Goal: Task Accomplishment & Management: Manage account settings

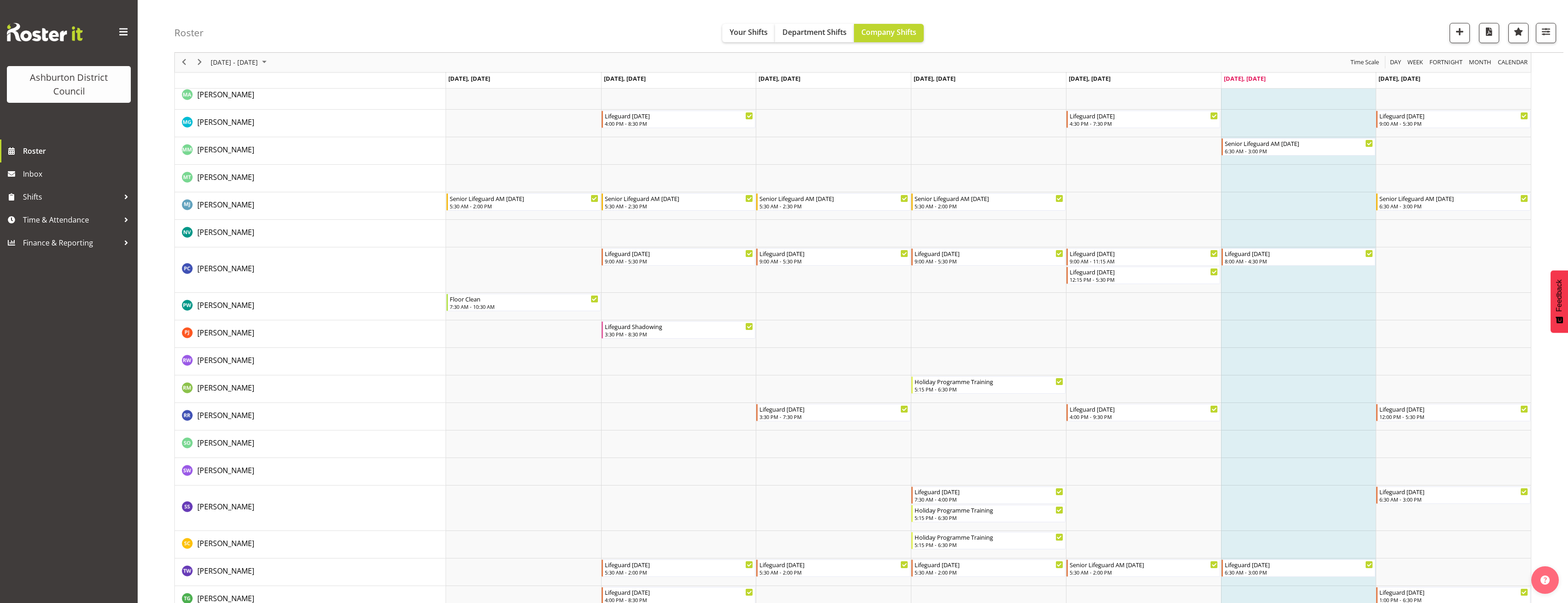
scroll to position [1734, 0]
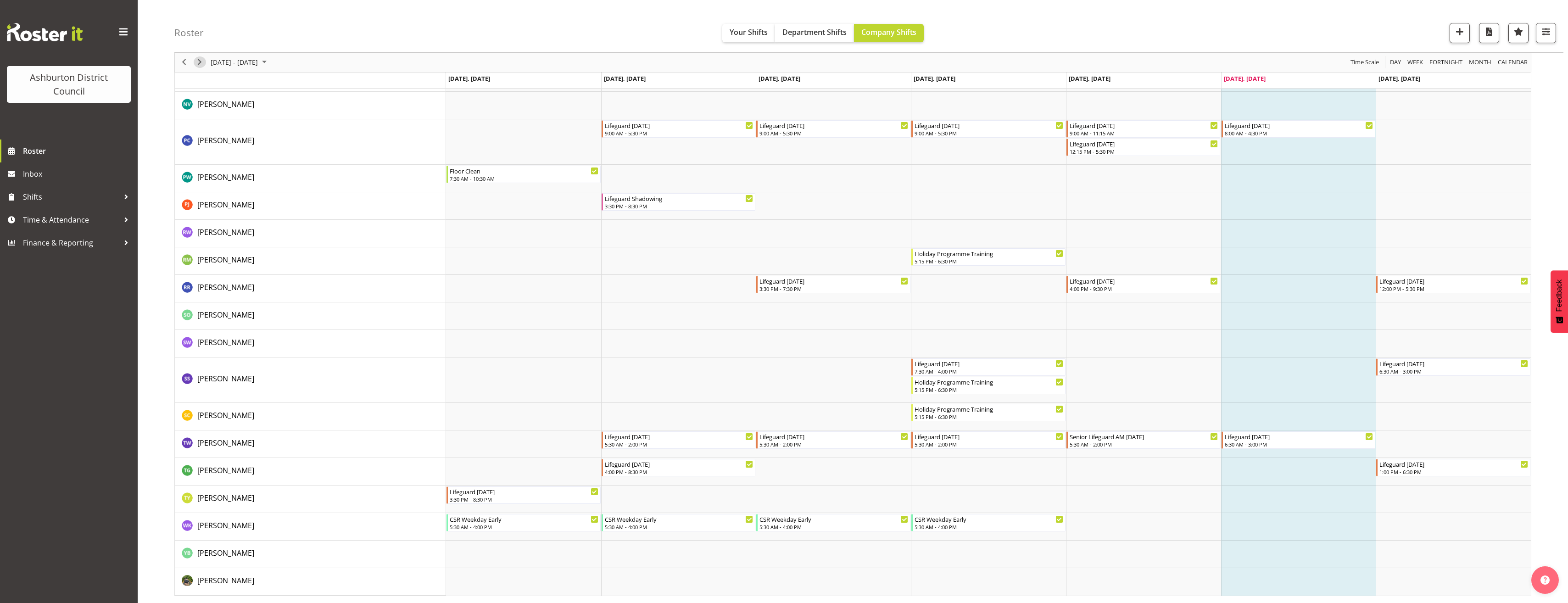
click at [196, 65] on span "Next" at bounding box center [199, 62] width 11 height 11
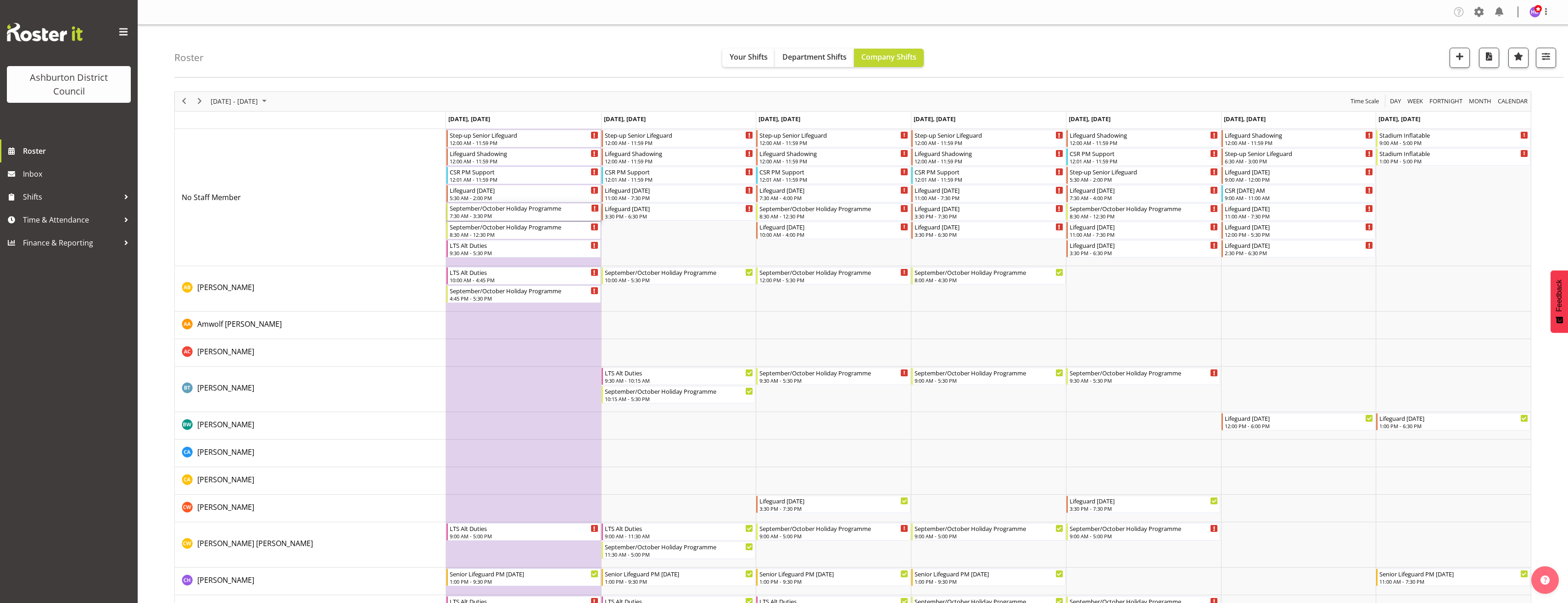
click at [516, 216] on div "7:30 AM - 3:30 PM" at bounding box center [525, 215] width 149 height 7
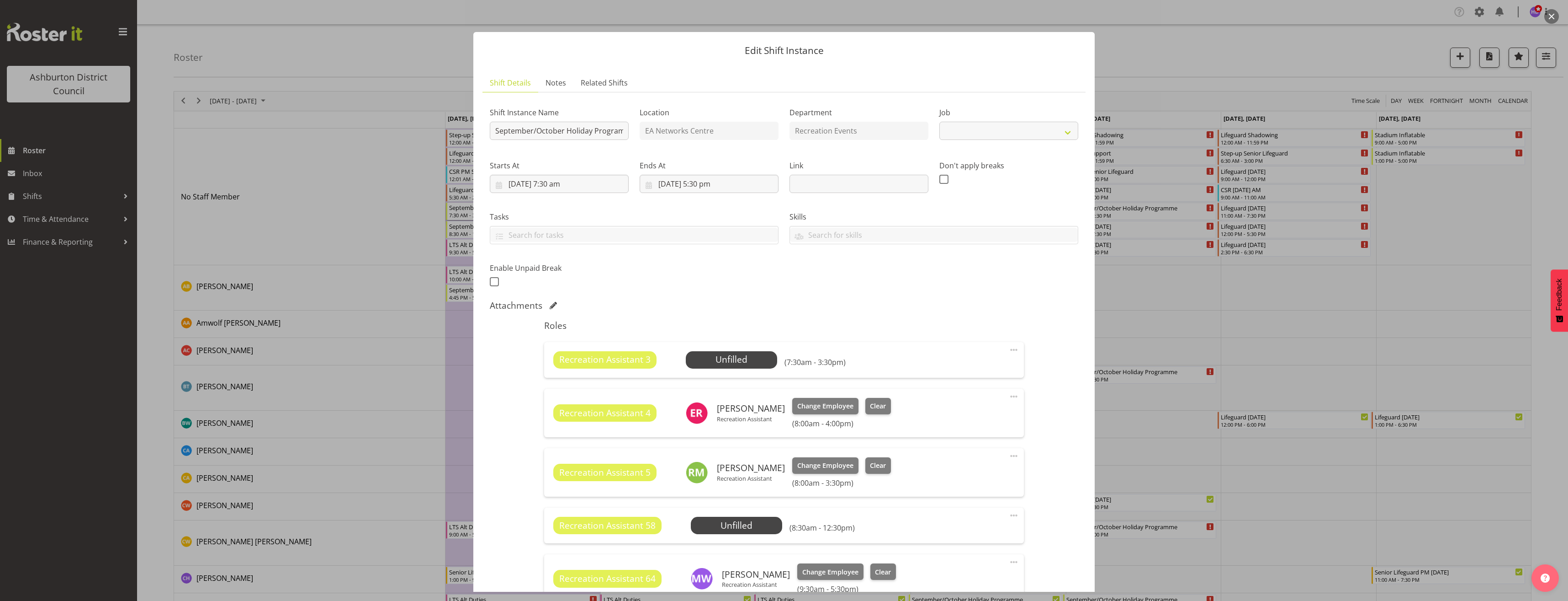
select select "4046"
click at [718, 358] on span "Select Employee" at bounding box center [731, 359] width 68 height 13
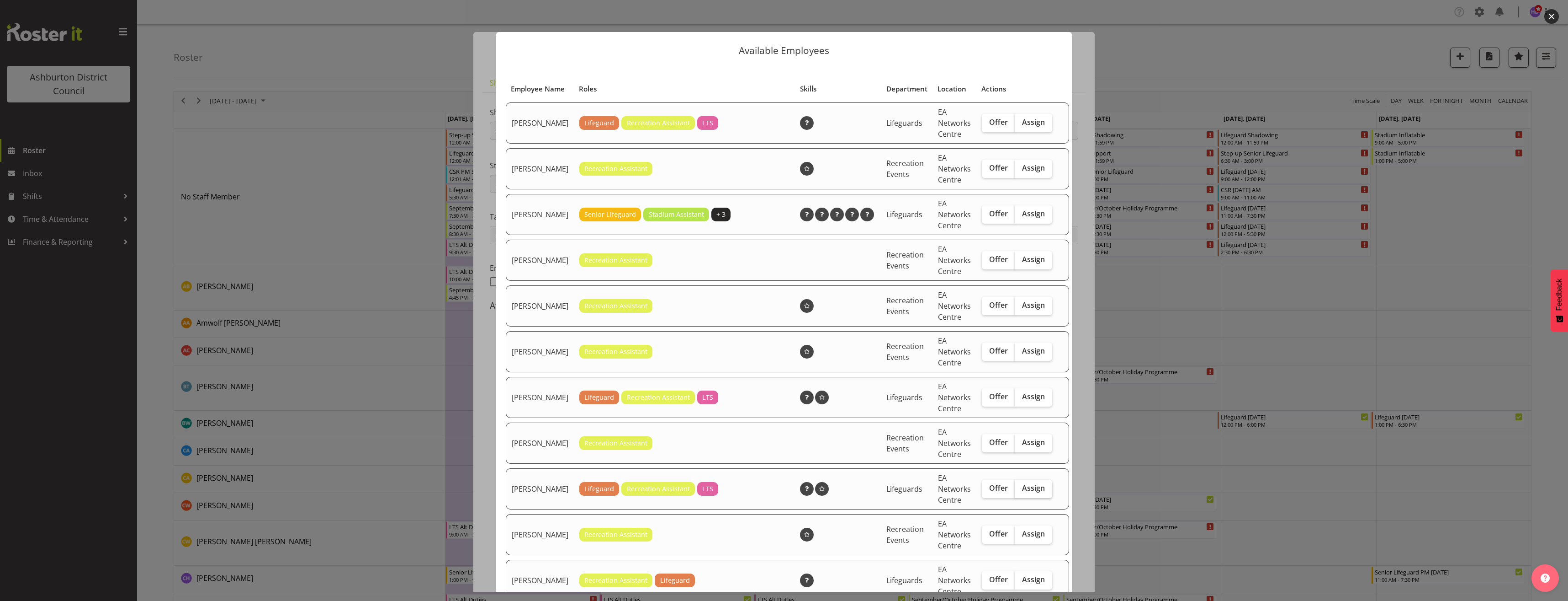
click at [1029, 493] on span "Assign" at bounding box center [1033, 488] width 22 height 10
click at [1021, 491] on input "Assign" at bounding box center [1018, 488] width 6 height 6
checkbox input "true"
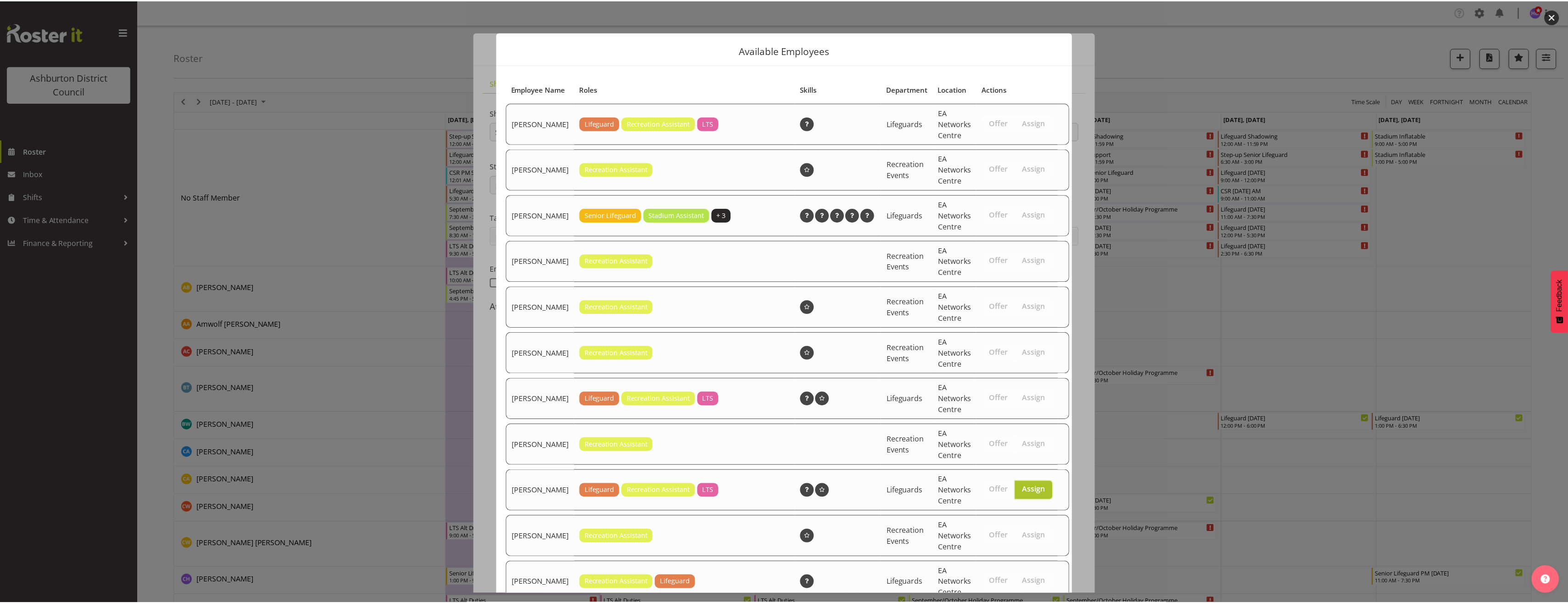
scroll to position [444, 0]
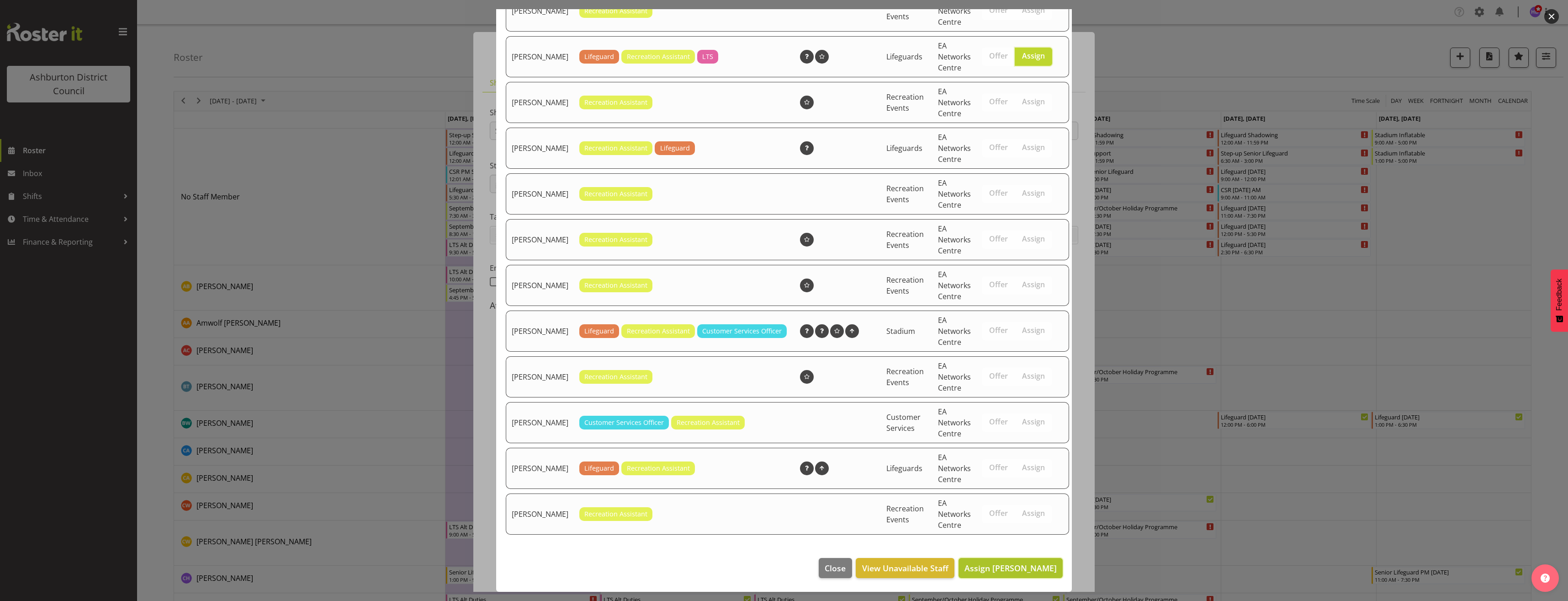
click at [1019, 568] on span "Assign [PERSON_NAME]" at bounding box center [1011, 568] width 93 height 11
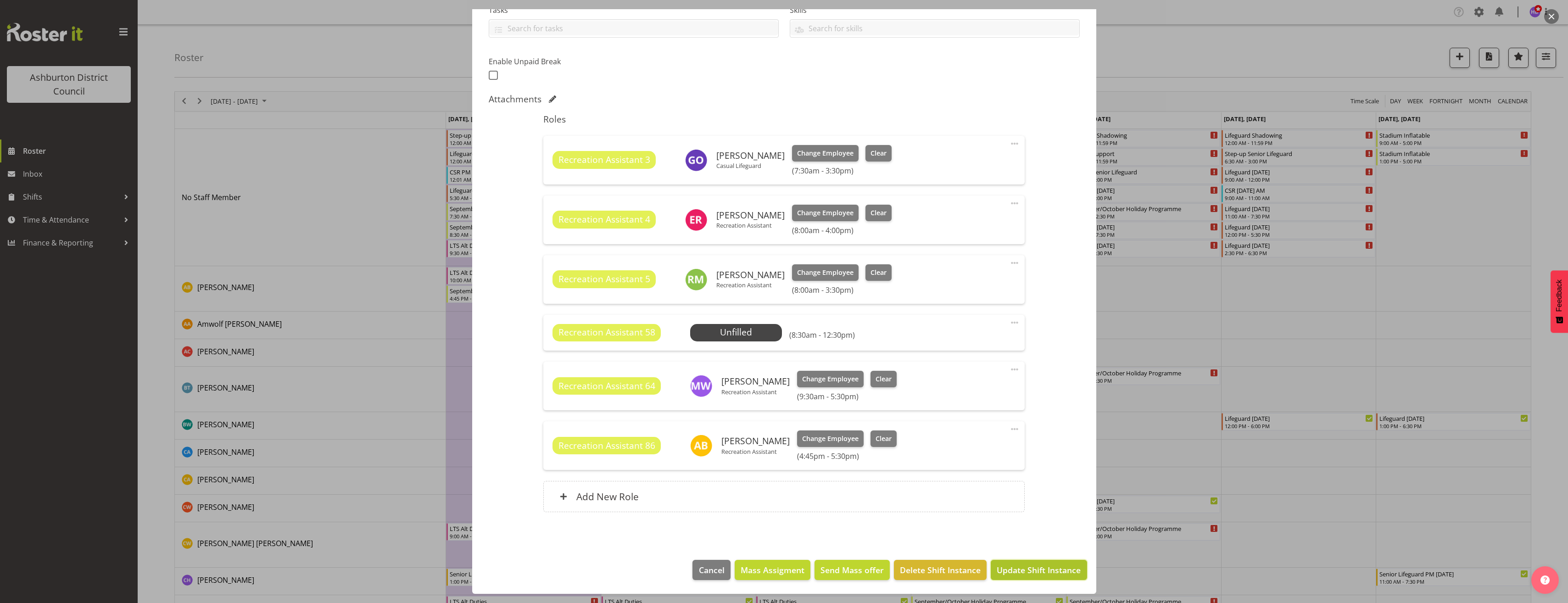
click at [1039, 573] on span "Update Shift Instance" at bounding box center [1039, 570] width 84 height 12
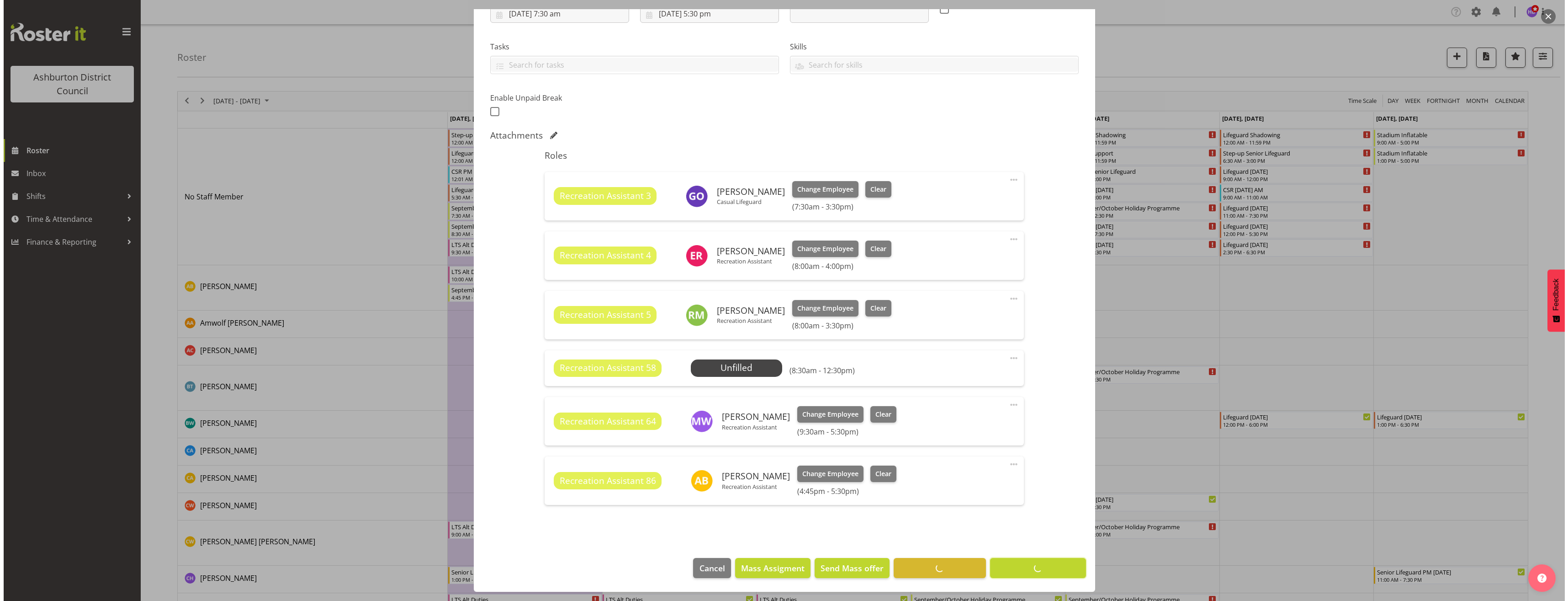
scroll to position [170, 0]
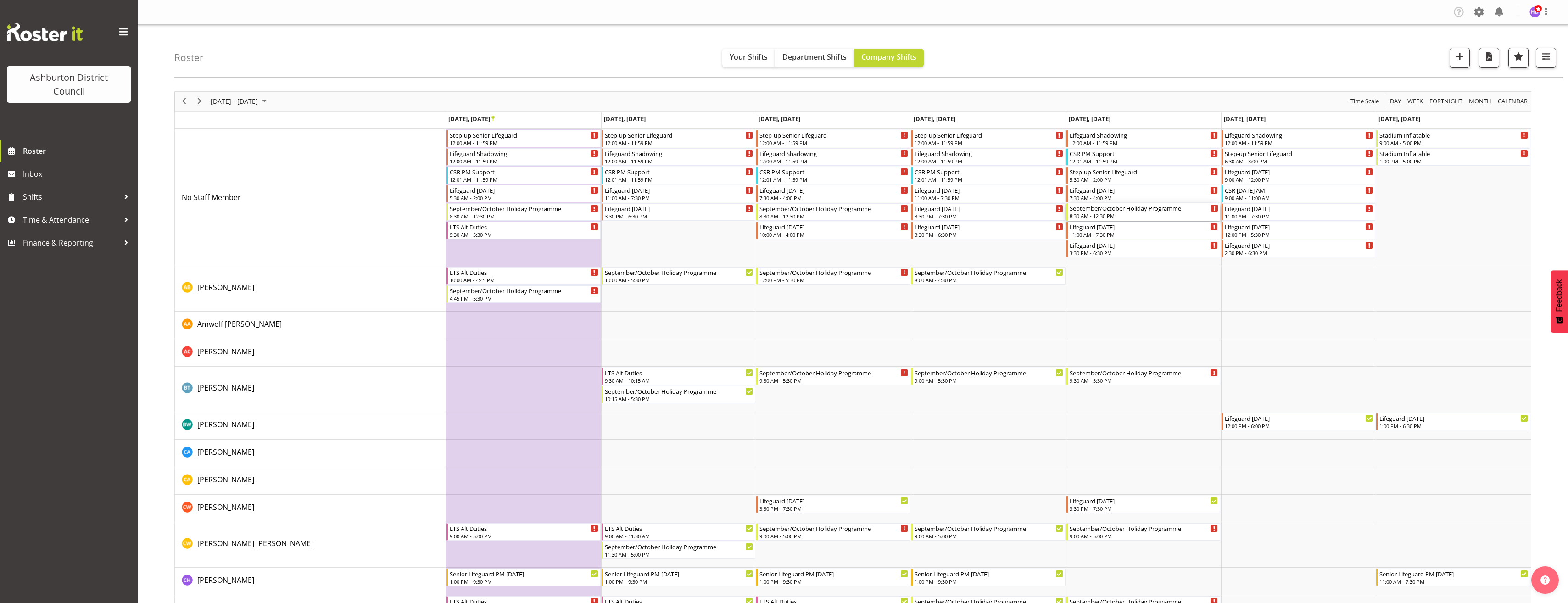
click at [1113, 208] on div "September/October Holiday Programme" at bounding box center [1145, 208] width 149 height 10
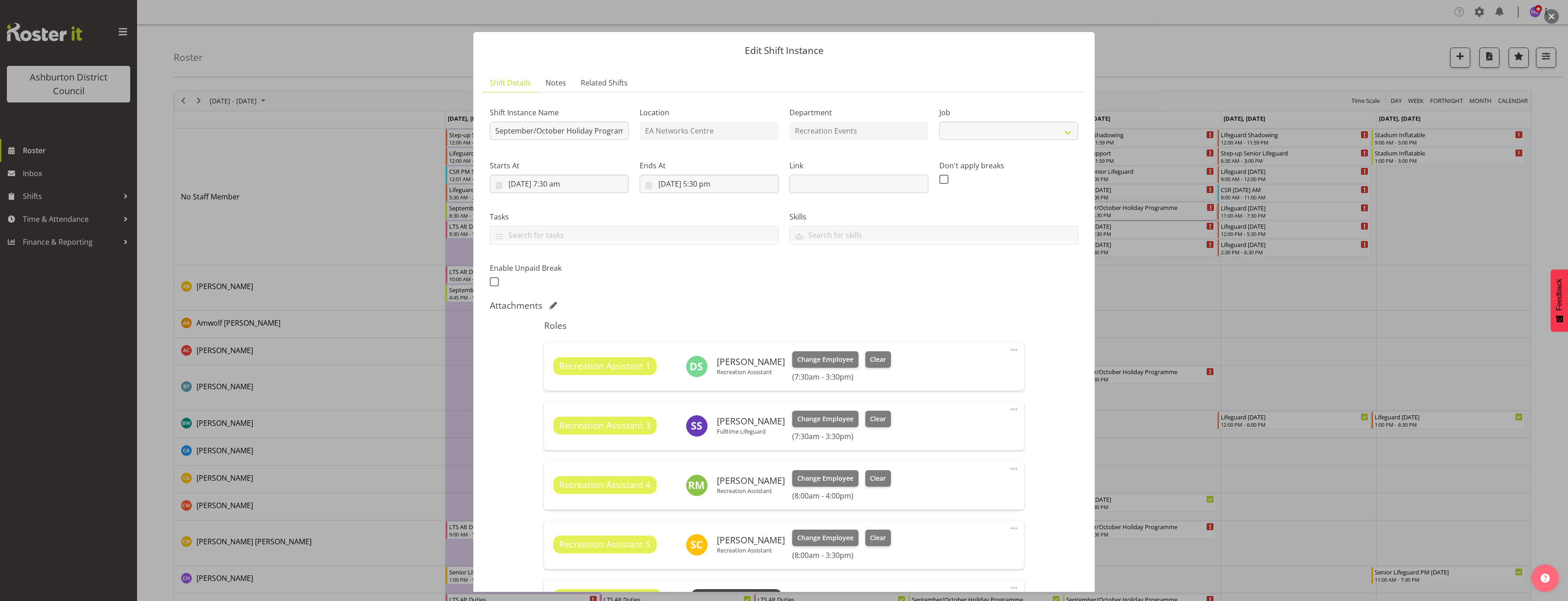
select select "4046"
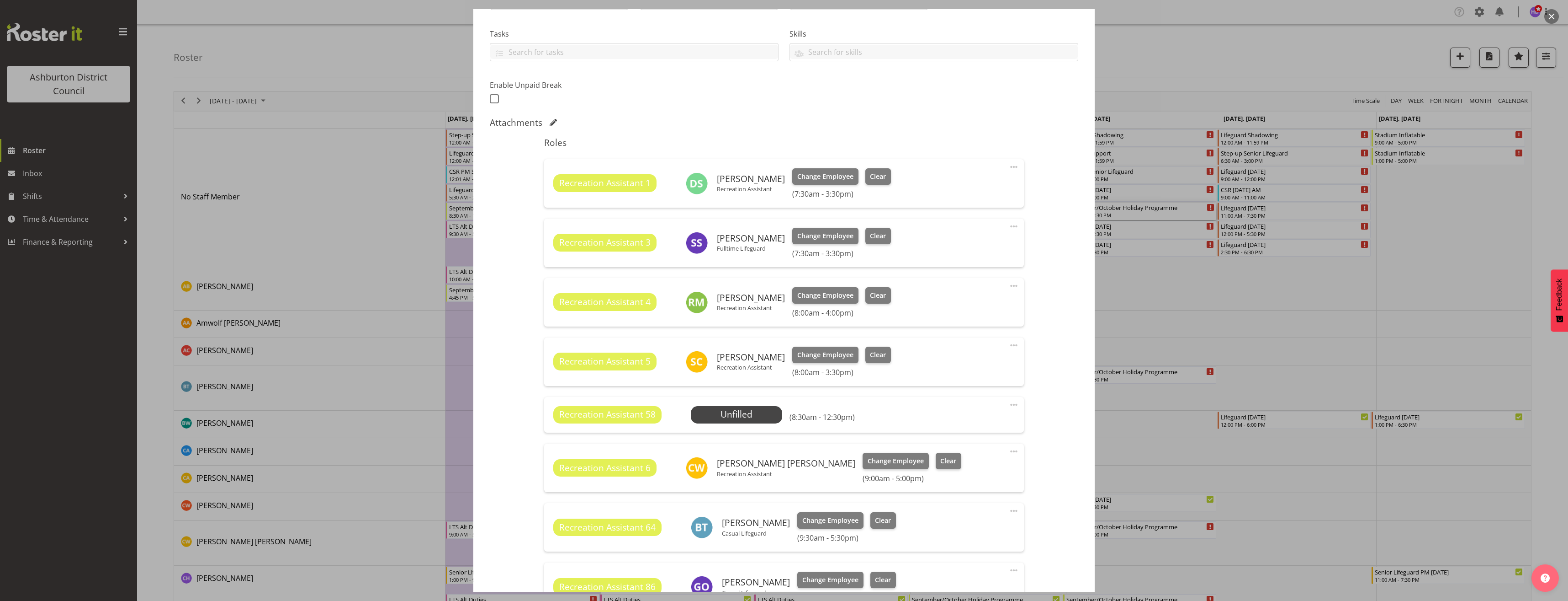
scroll to position [320, 0]
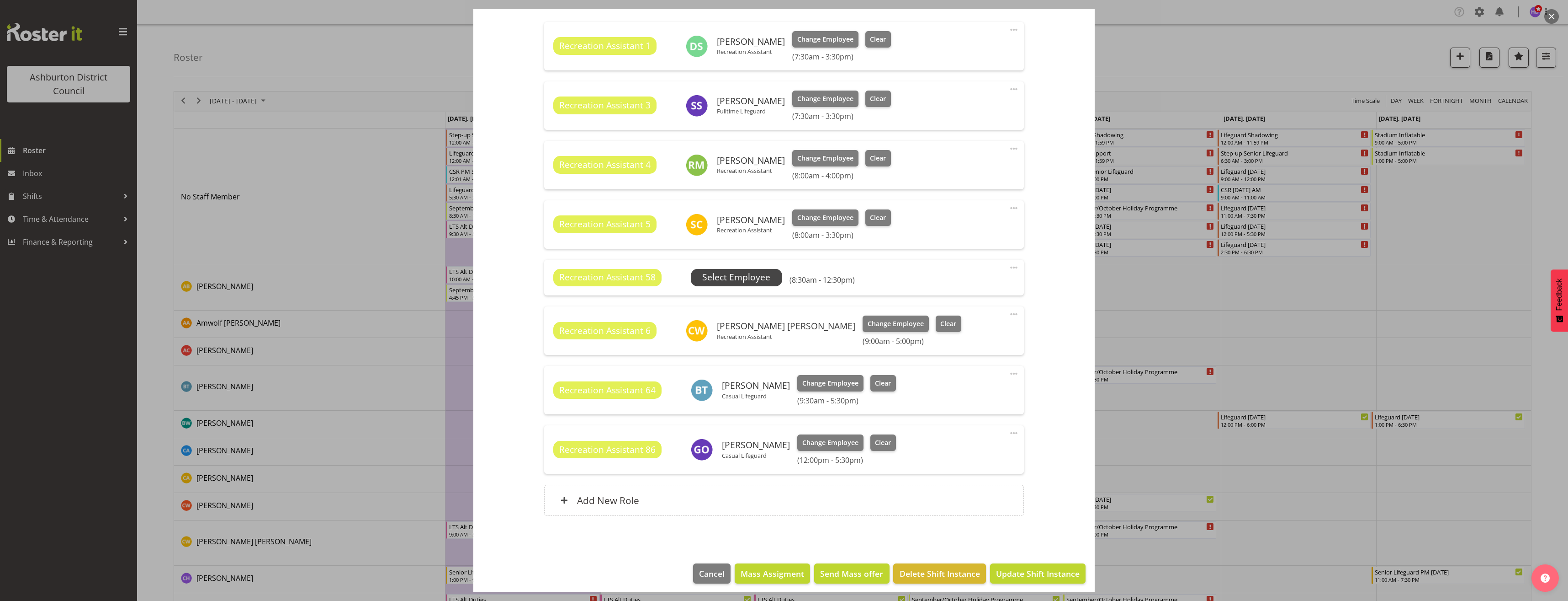
click at [747, 281] on span "Select Employee" at bounding box center [736, 277] width 68 height 13
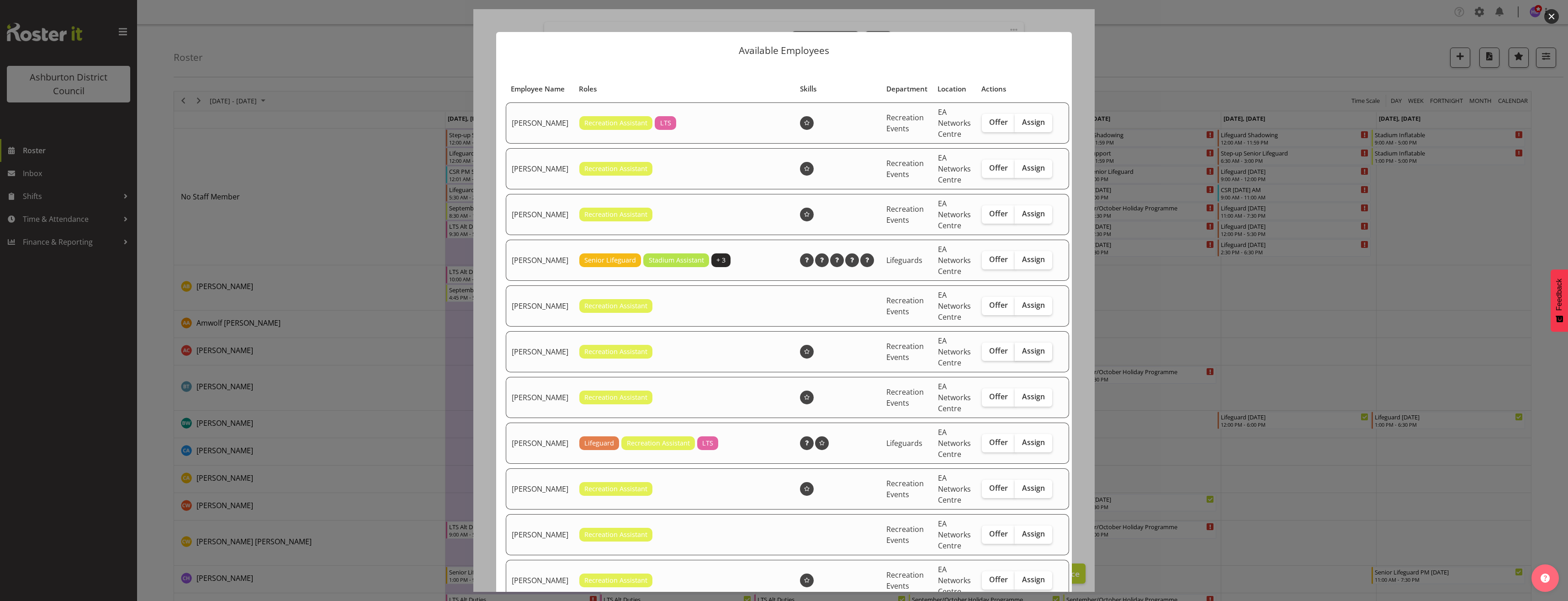
click at [1025, 355] on span "Assign" at bounding box center [1033, 351] width 22 height 10
click at [1021, 354] on input "Assign" at bounding box center [1018, 351] width 6 height 6
checkbox input "true"
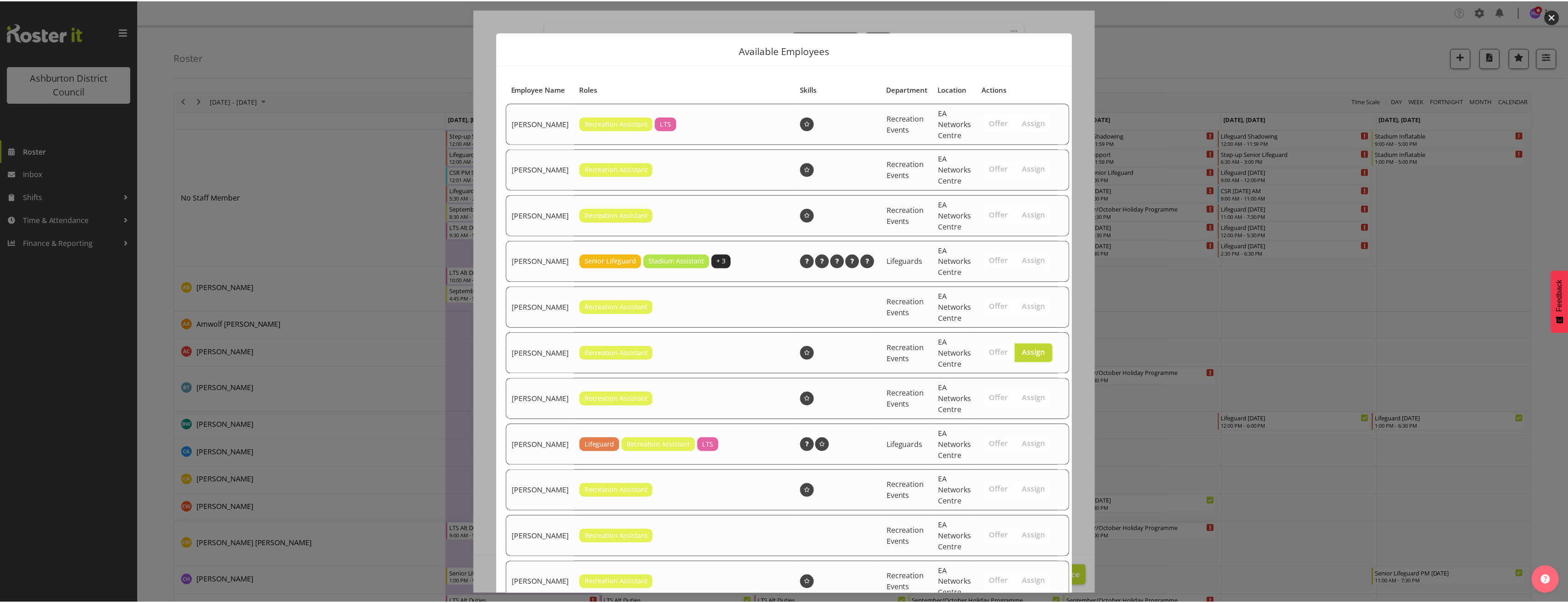
scroll to position [353, 0]
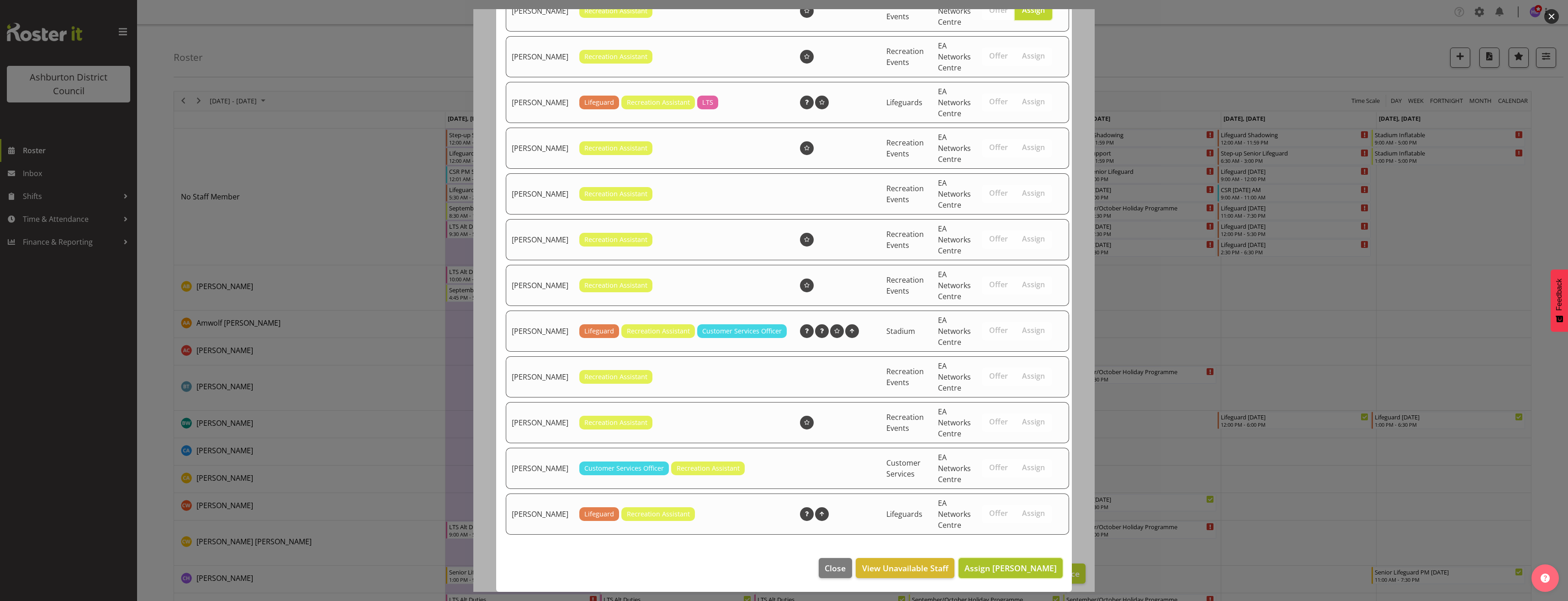
click at [1007, 572] on span "Assign [PERSON_NAME]" at bounding box center [1011, 568] width 93 height 11
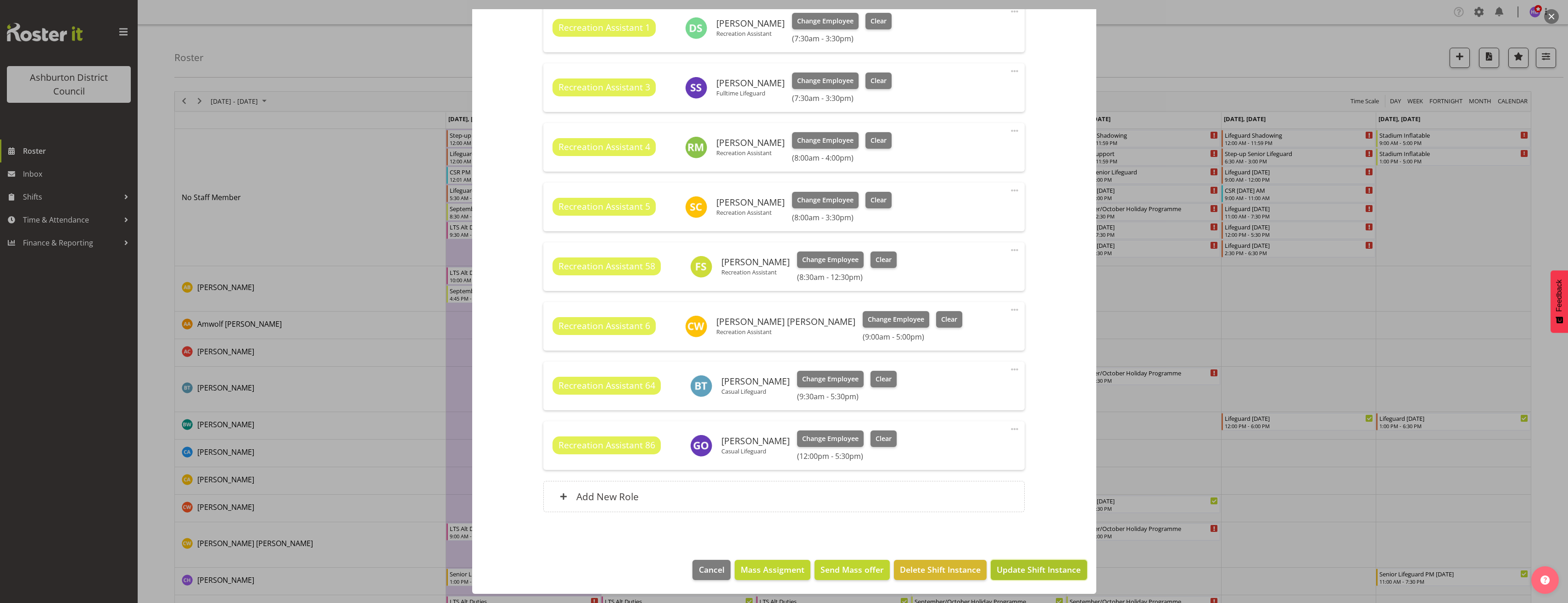
click at [1040, 567] on span "Update Shift Instance" at bounding box center [1039, 569] width 84 height 12
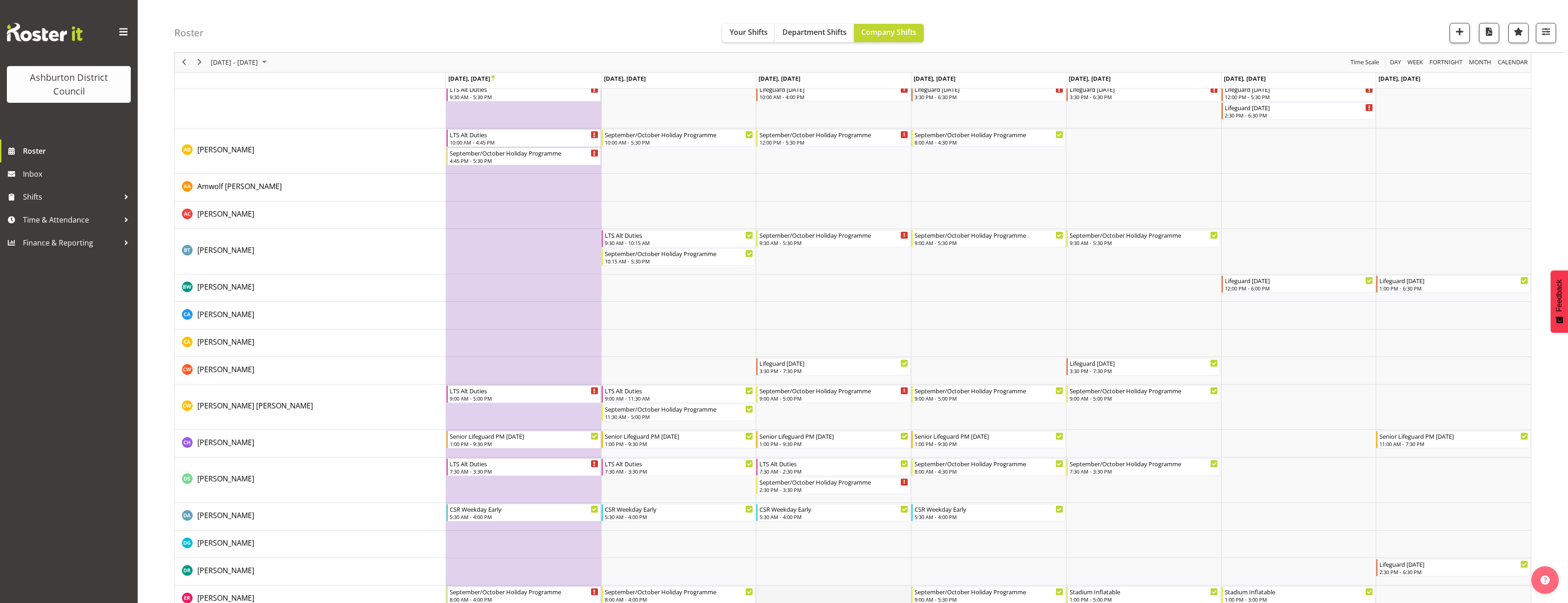
scroll to position [321, 0]
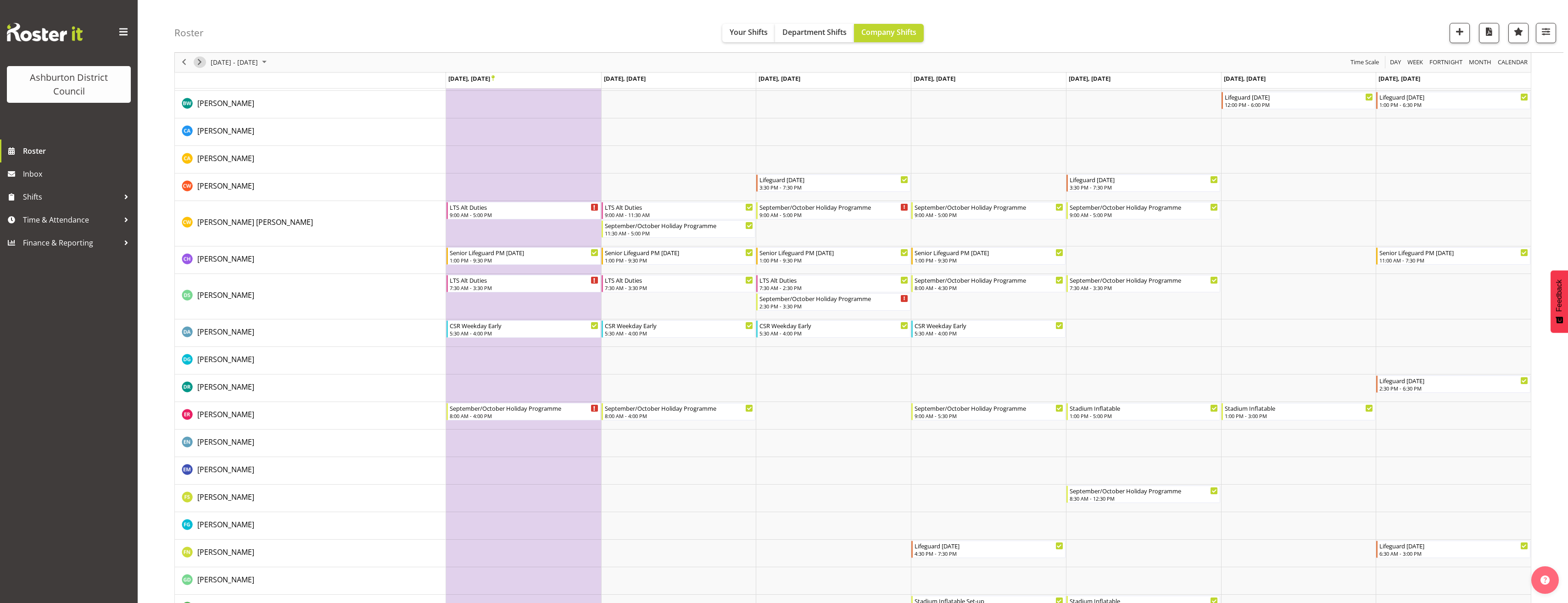
click at [197, 62] on span "Next" at bounding box center [199, 62] width 11 height 11
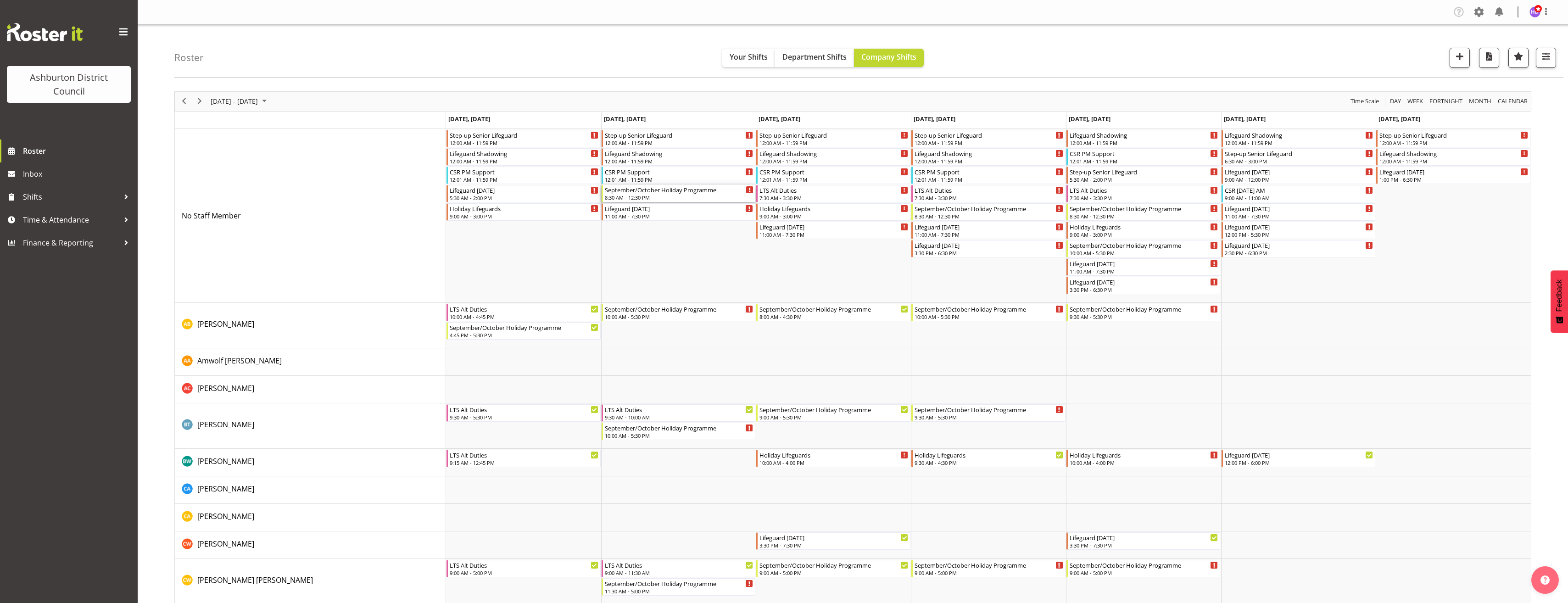
click at [699, 195] on div "8:30 AM - 12:30 PM" at bounding box center [680, 197] width 149 height 7
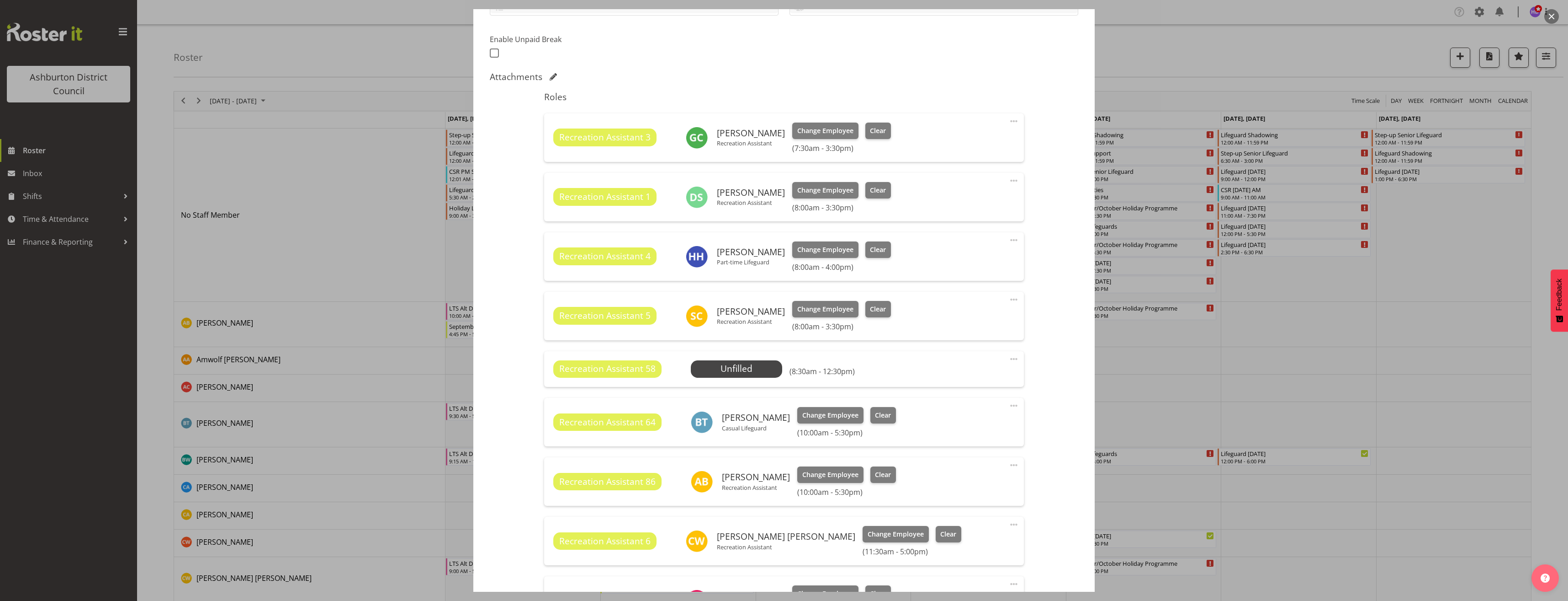
select select "4046"
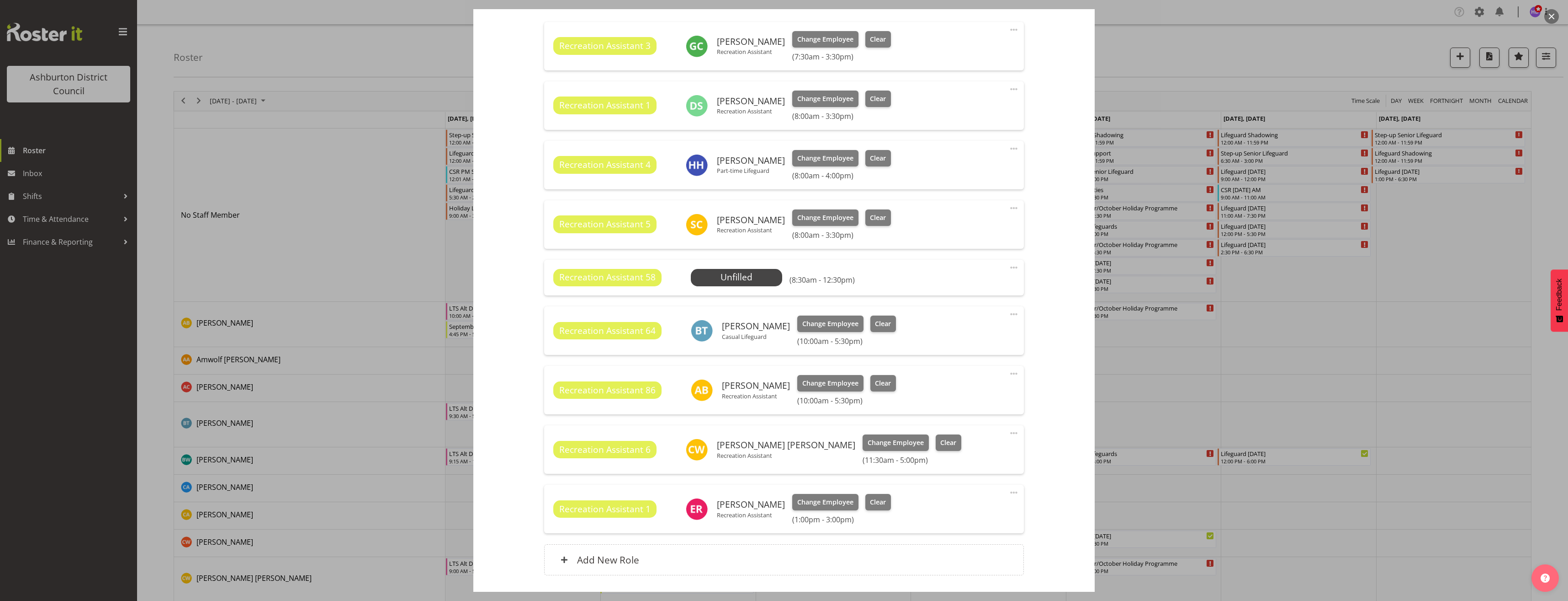
click at [1009, 266] on span at bounding box center [1013, 268] width 11 height 11
click at [996, 287] on link "Edit" at bounding box center [975, 288] width 87 height 16
select select "8"
select select "2025"
select select "12"
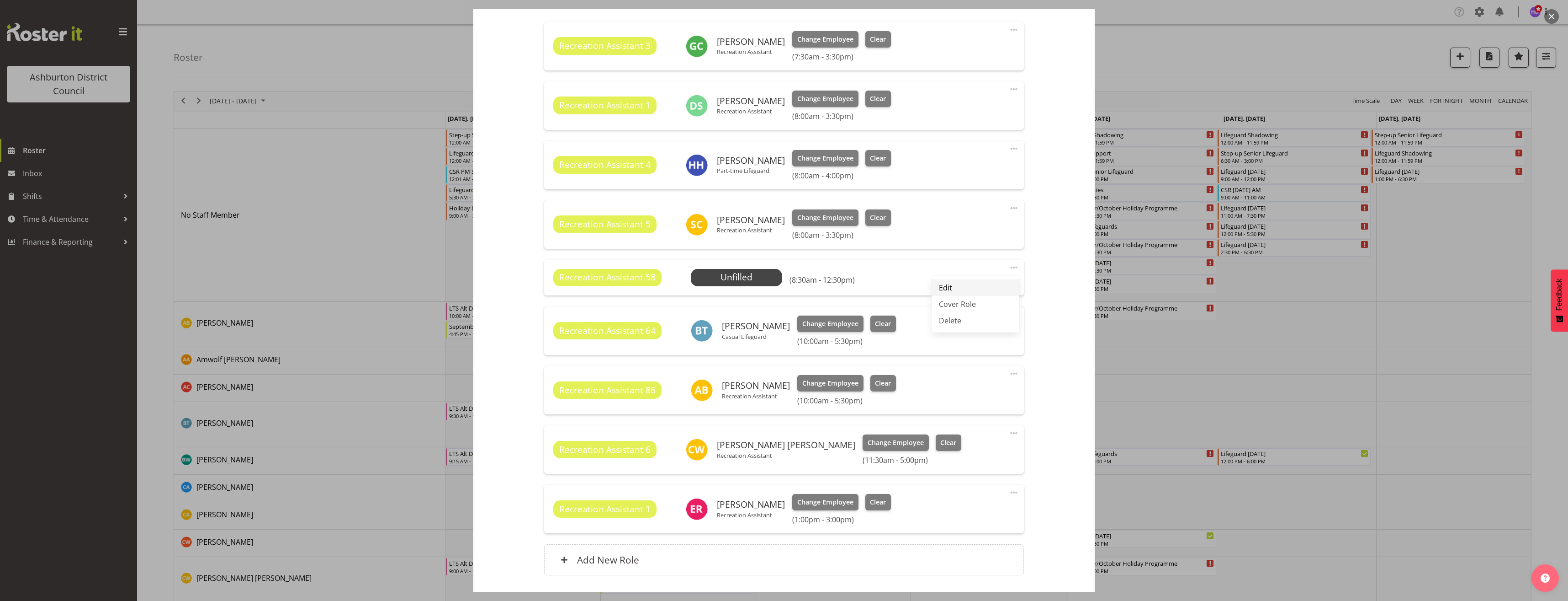
select select "30"
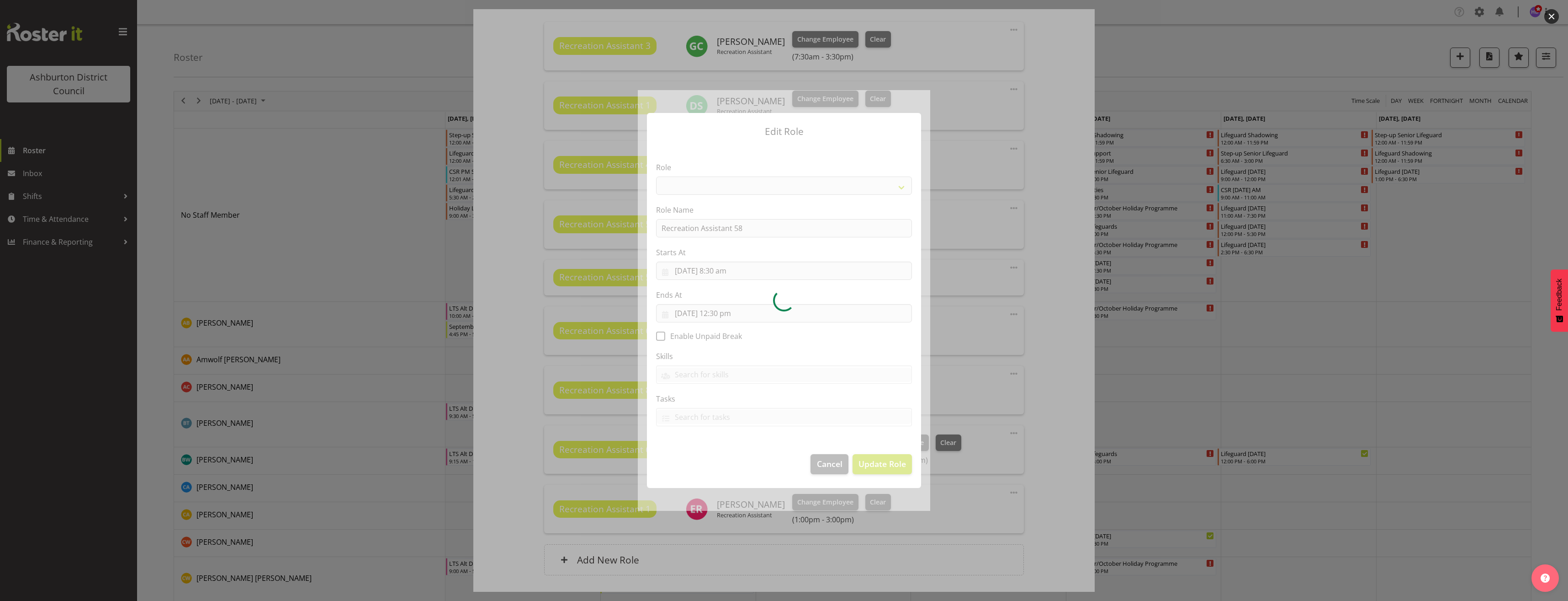
select select "84"
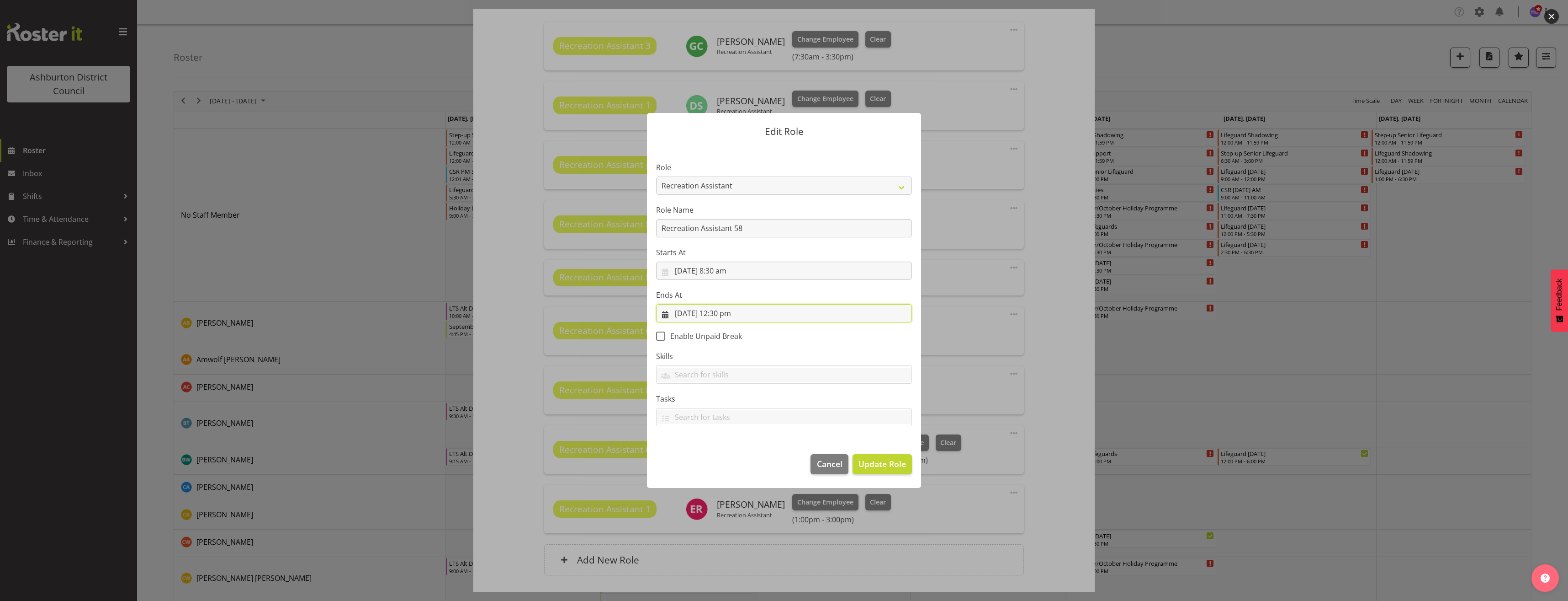
click at [718, 318] on input "[DATE] 12:30 pm" at bounding box center [784, 313] width 256 height 18
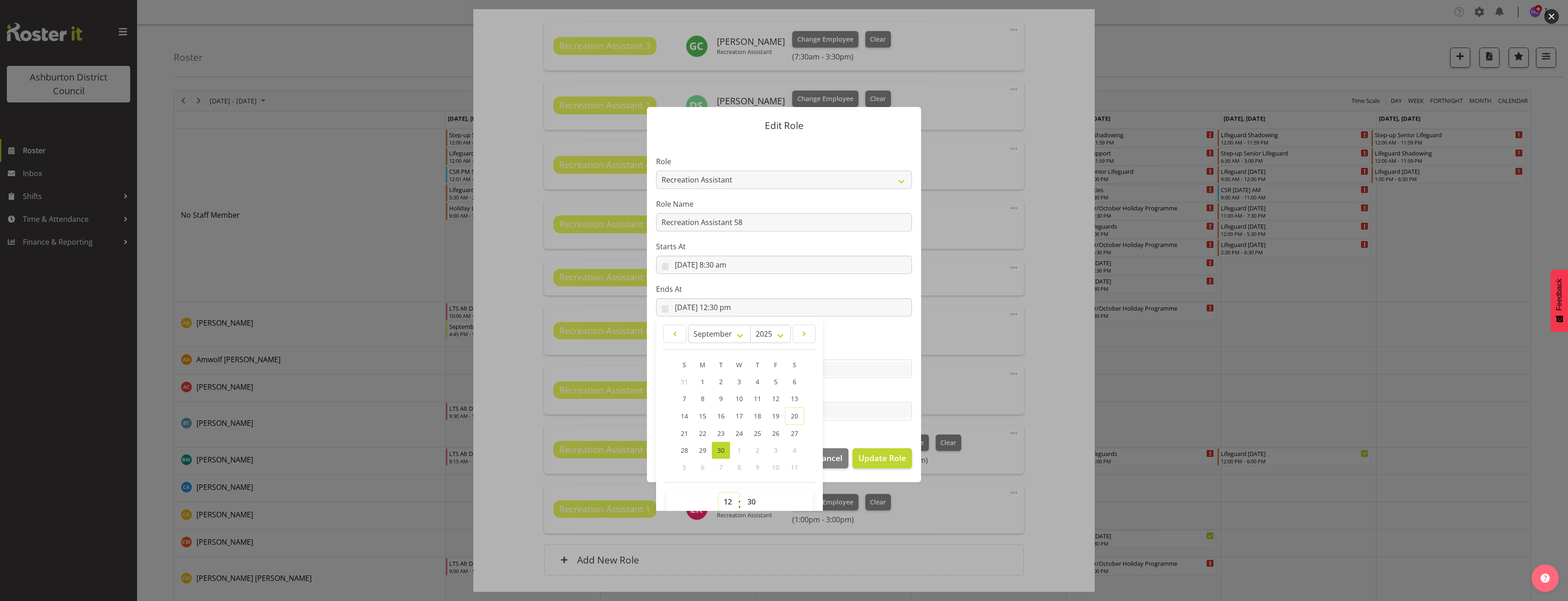
click at [723, 509] on select "00 01 02 03 04 05 06 07 08 09 10 11 12 13 14 15 16 17 18 19 20 21 22 23" at bounding box center [729, 501] width 21 height 18
select select "15"
click at [719, 493] on select "00 01 02 03 04 05 06 07 08 09 10 11 12 13 14 15 16 17 18 19 20 21 22 23" at bounding box center [729, 501] width 21 height 18
type input "[DATE] 3:30 pm"
click at [877, 455] on span "Update Role" at bounding box center [882, 458] width 48 height 12
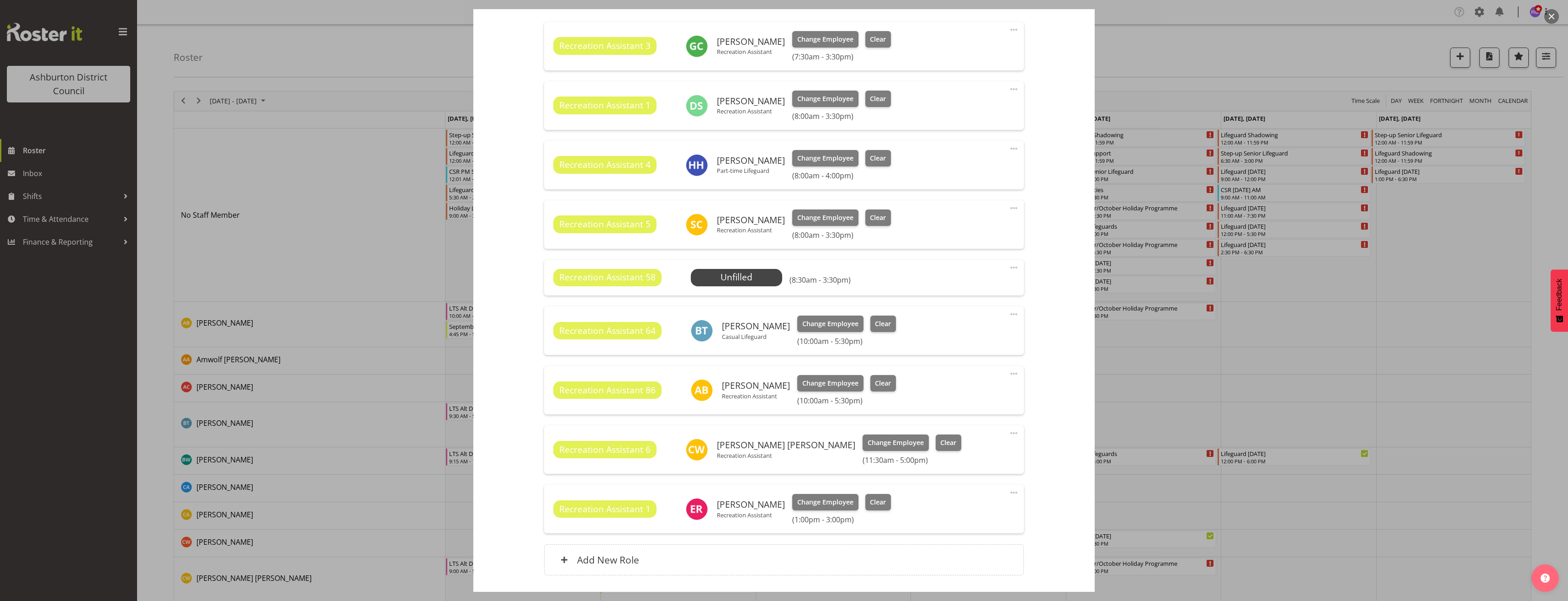
select select
click at [736, 274] on span "Select Employee" at bounding box center [733, 277] width 68 height 13
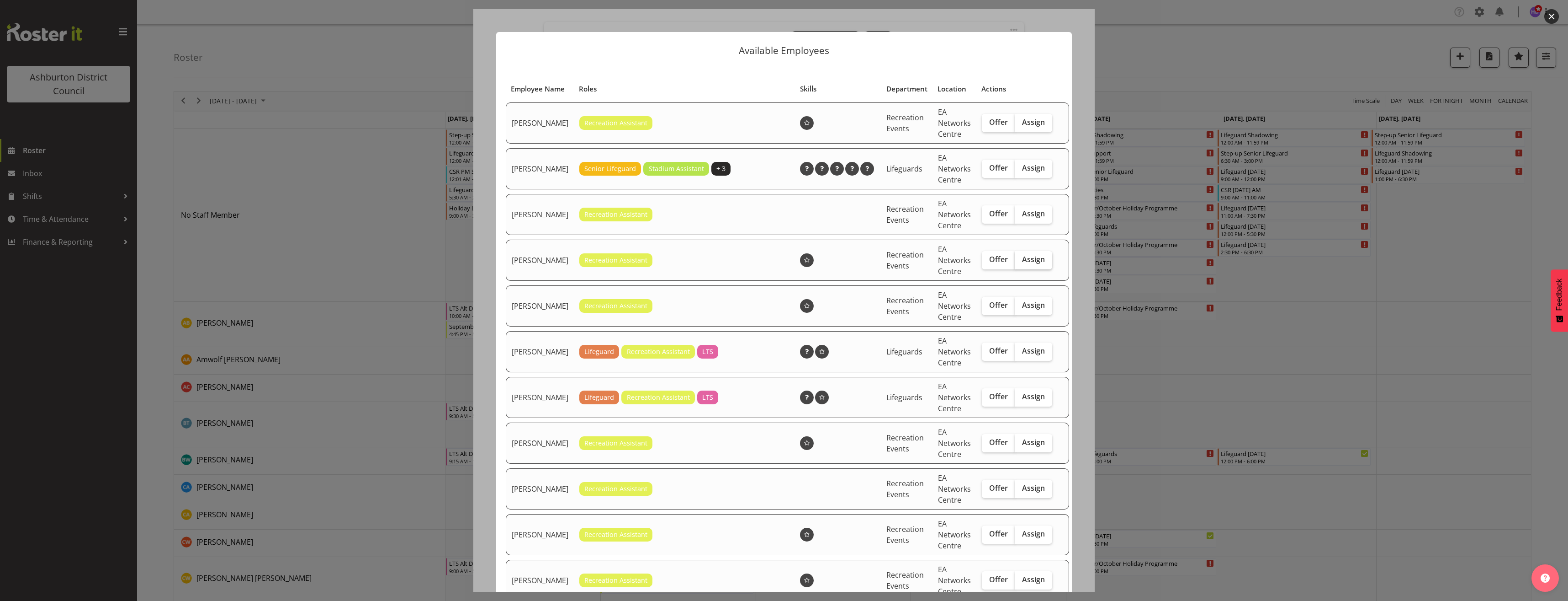
click at [1022, 264] on span "Assign" at bounding box center [1033, 259] width 22 height 10
click at [1015, 262] on input "Assign" at bounding box center [1018, 259] width 6 height 6
checkbox input "true"
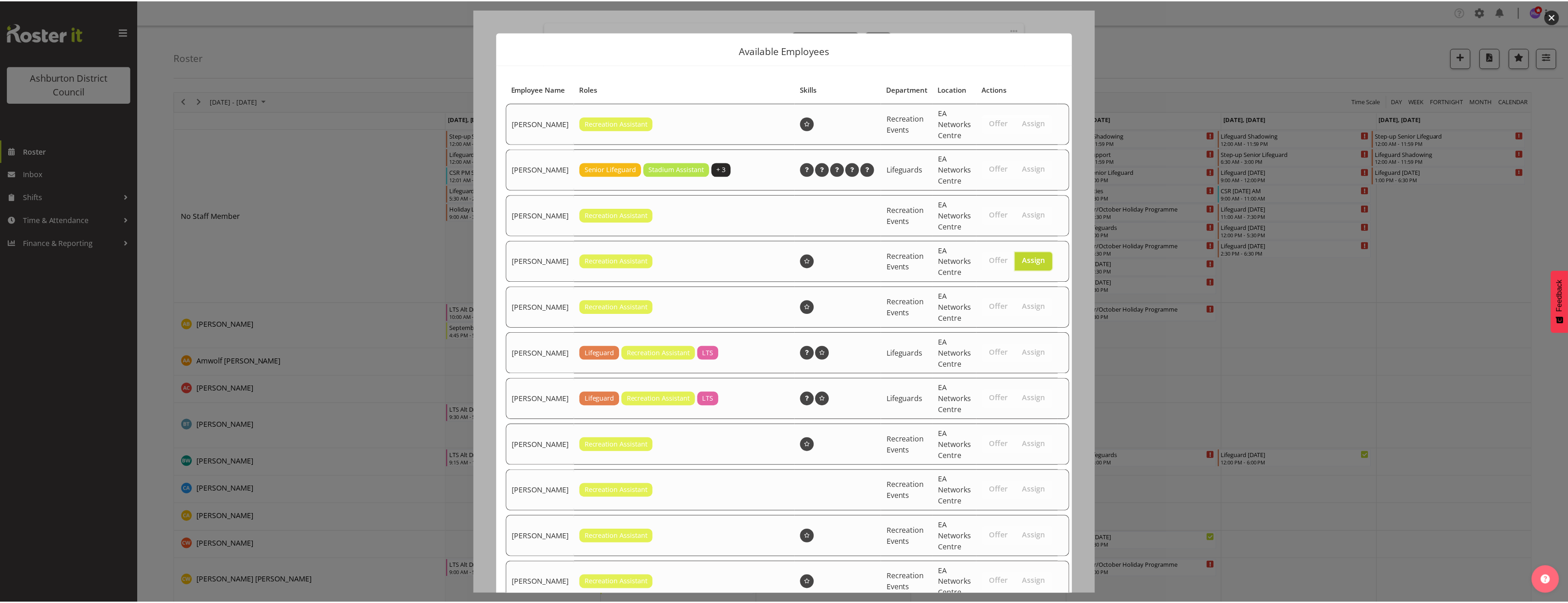
scroll to position [353, 0]
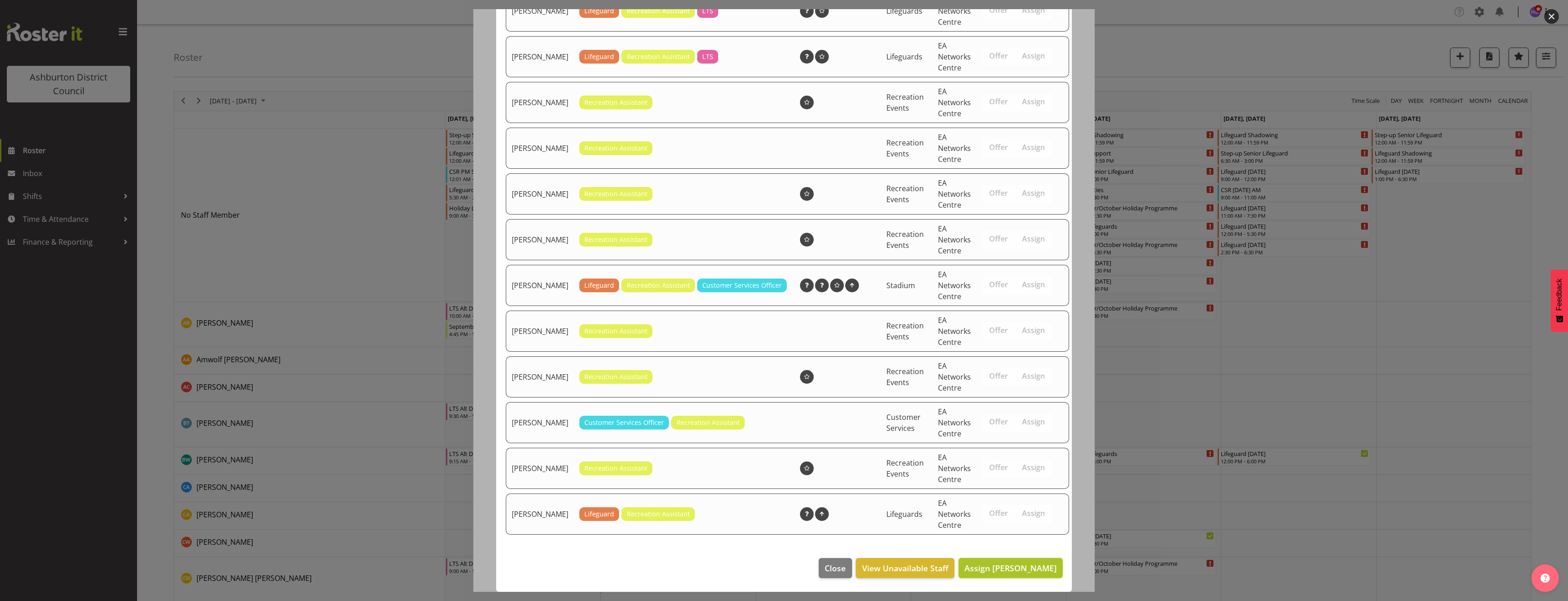
click at [1017, 569] on span "Assign [PERSON_NAME]" at bounding box center [1011, 568] width 93 height 11
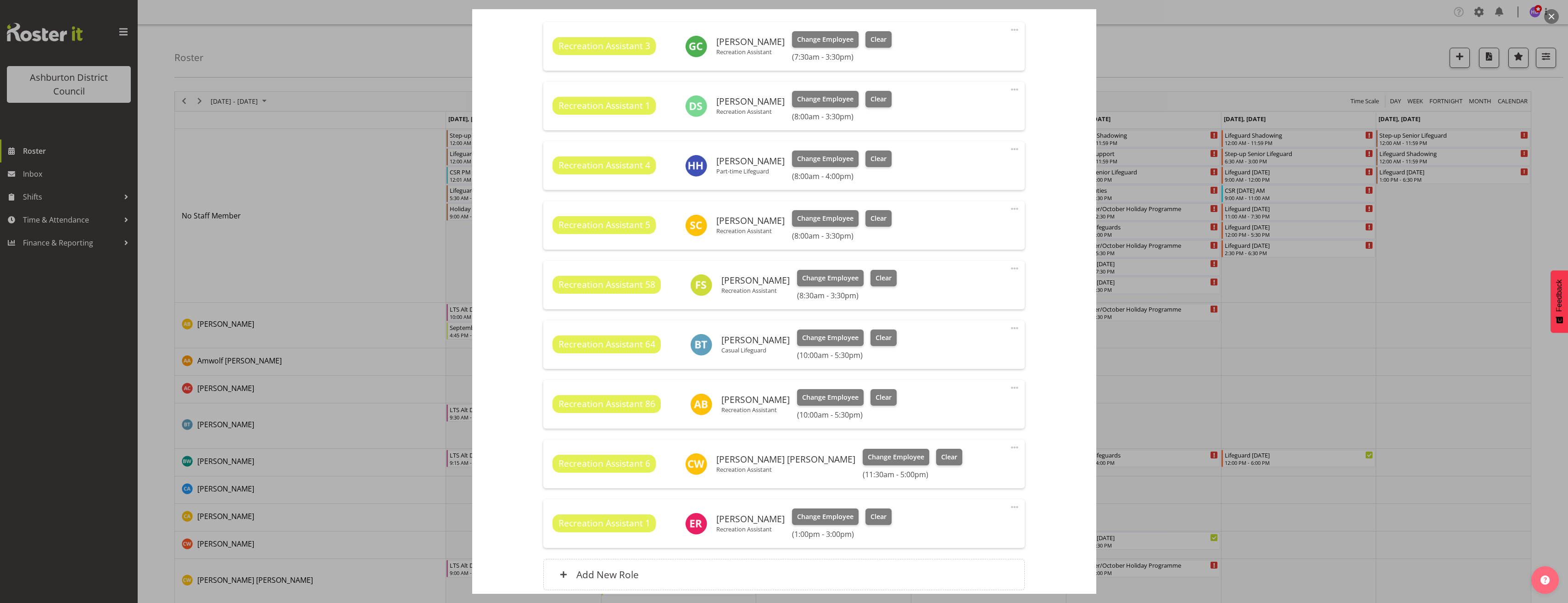
scroll to position [399, 0]
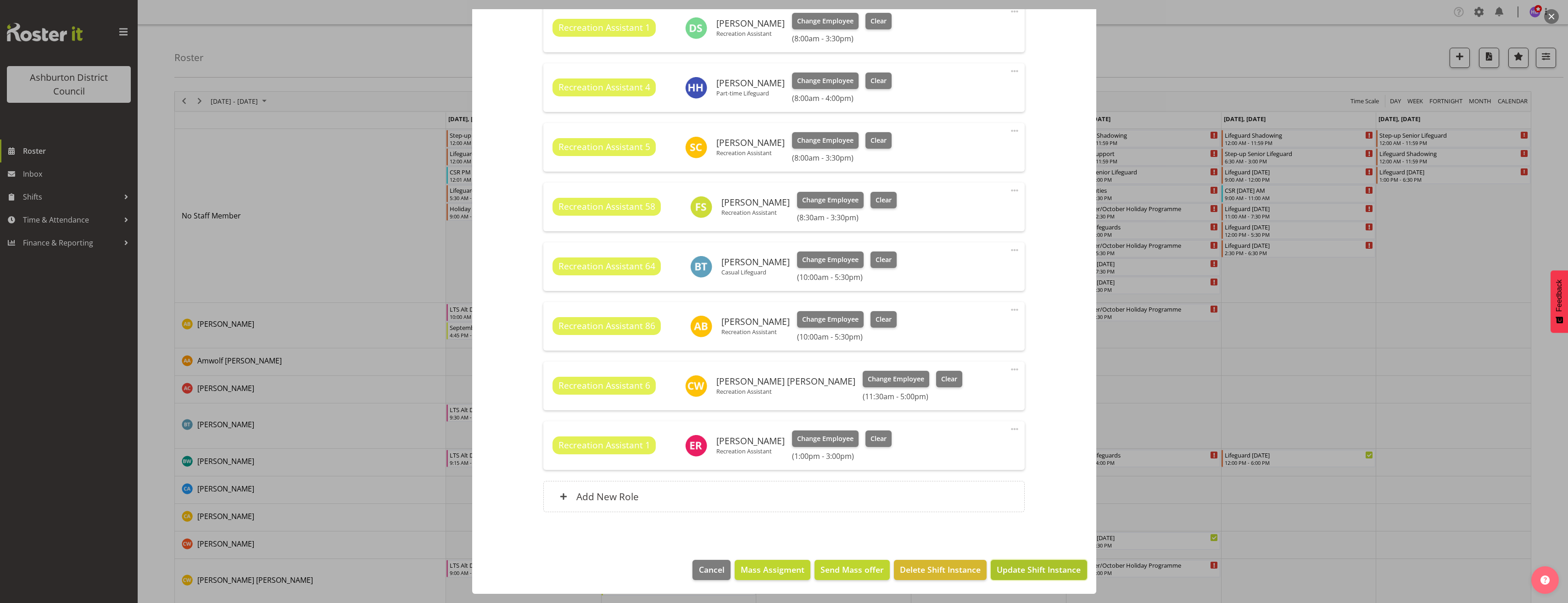
click at [1040, 563] on button "Update Shift Instance" at bounding box center [1039, 569] width 96 height 20
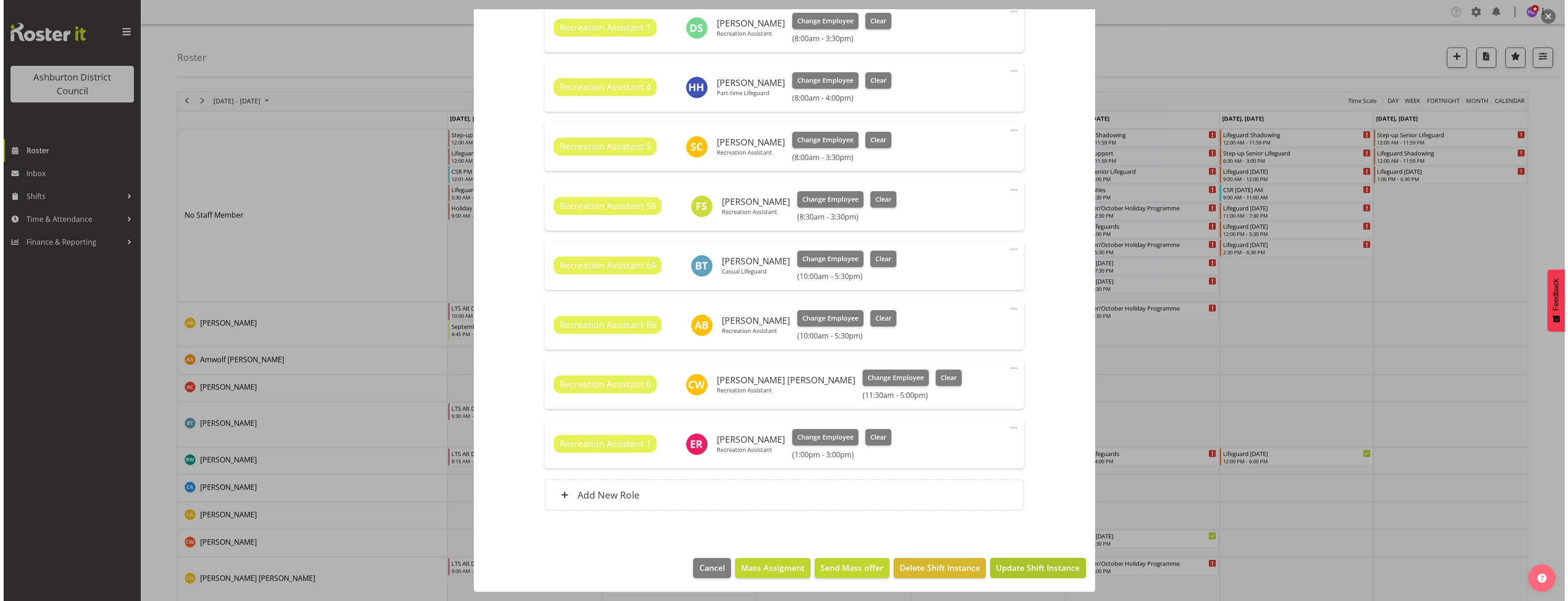
scroll to position [361, 0]
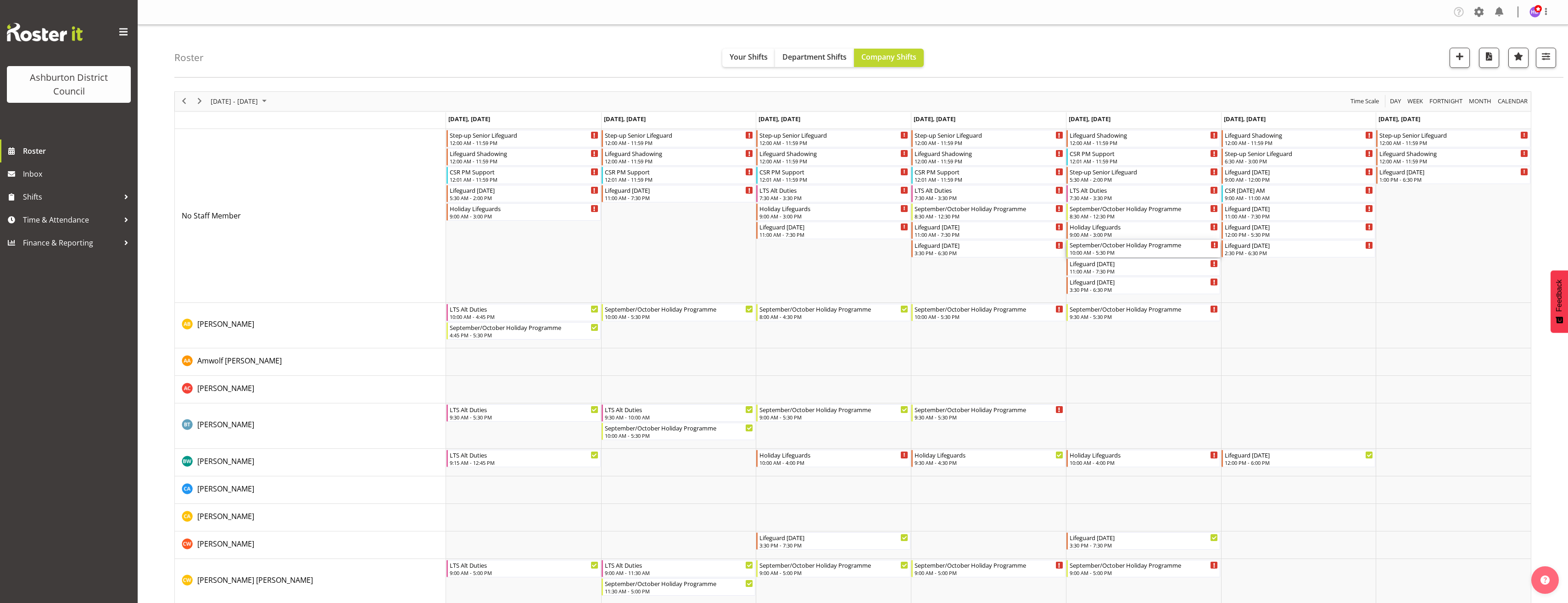
click at [1106, 249] on div "September/October Holiday Programme 10:00 AM - 5:30 PM" at bounding box center [1145, 248] width 149 height 17
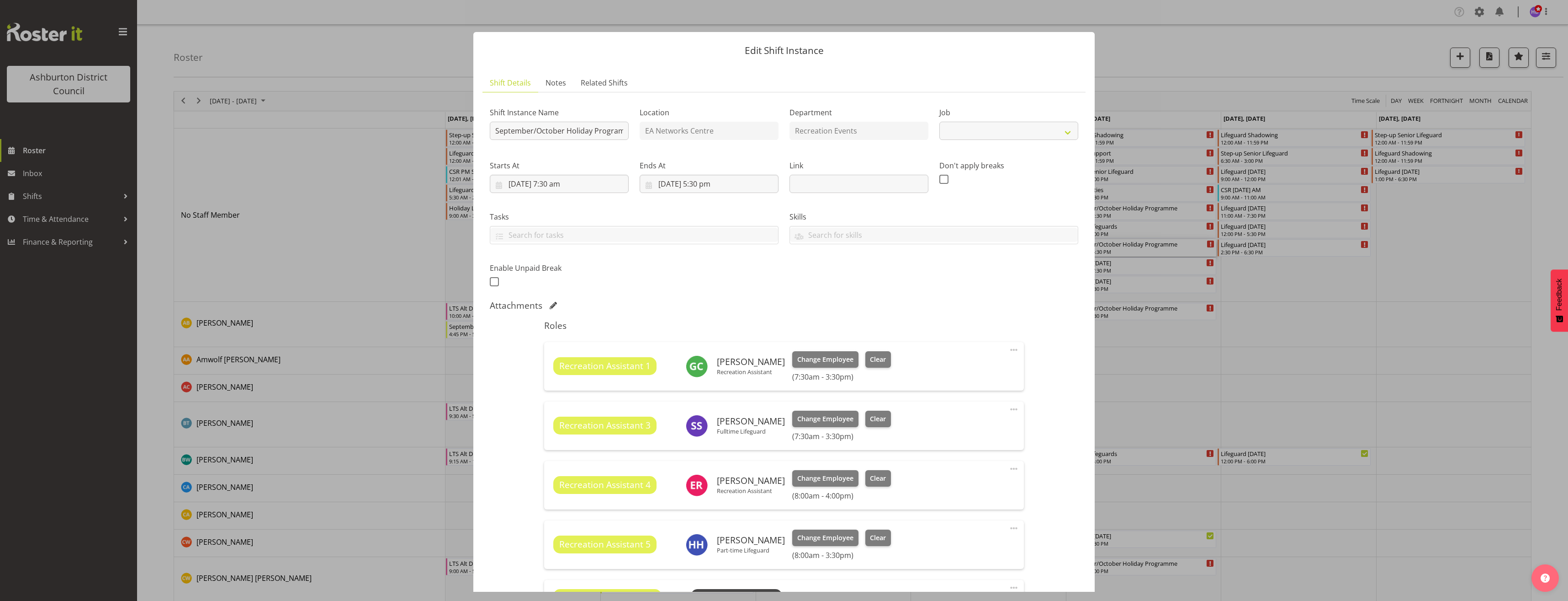
select select "4046"
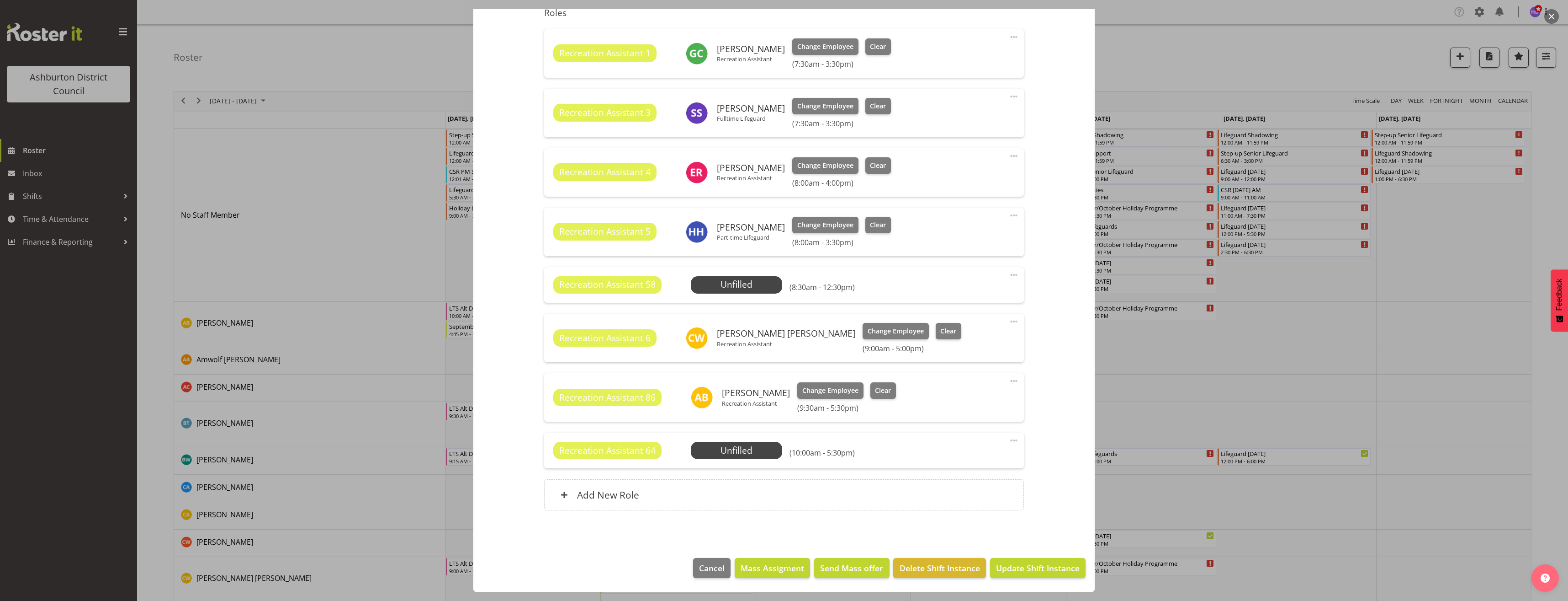
click at [1008, 273] on span at bounding box center [1013, 275] width 11 height 11
click at [964, 322] on link "Delete" at bounding box center [975, 327] width 87 height 16
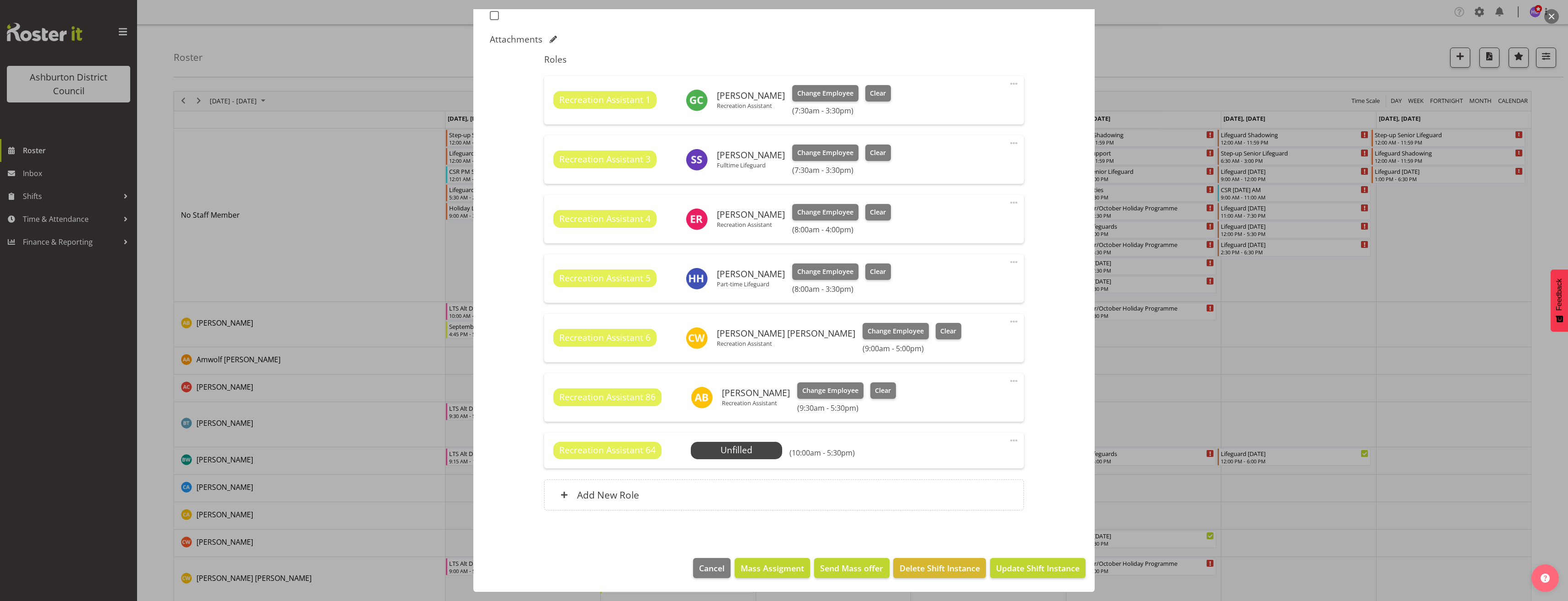
scroll to position [266, 0]
click at [1012, 443] on span at bounding box center [1013, 440] width 11 height 11
click at [961, 462] on link "Edit" at bounding box center [975, 460] width 87 height 16
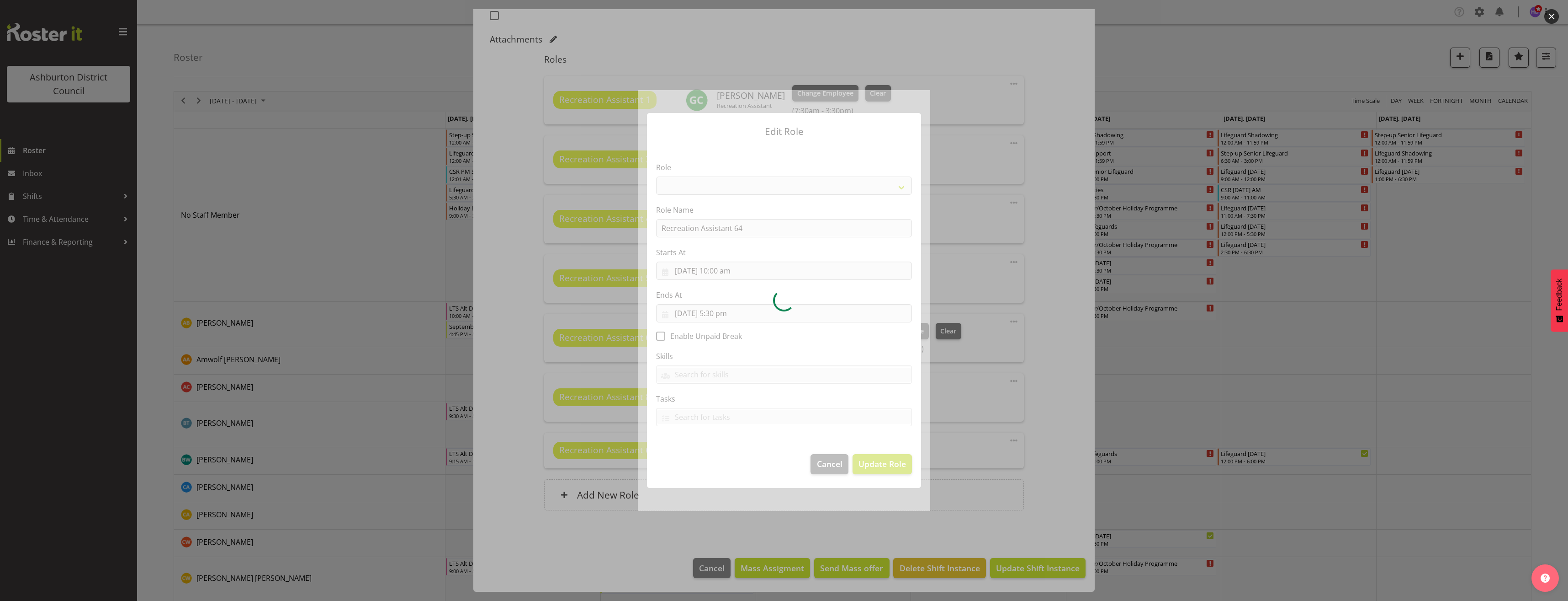
select select "84"
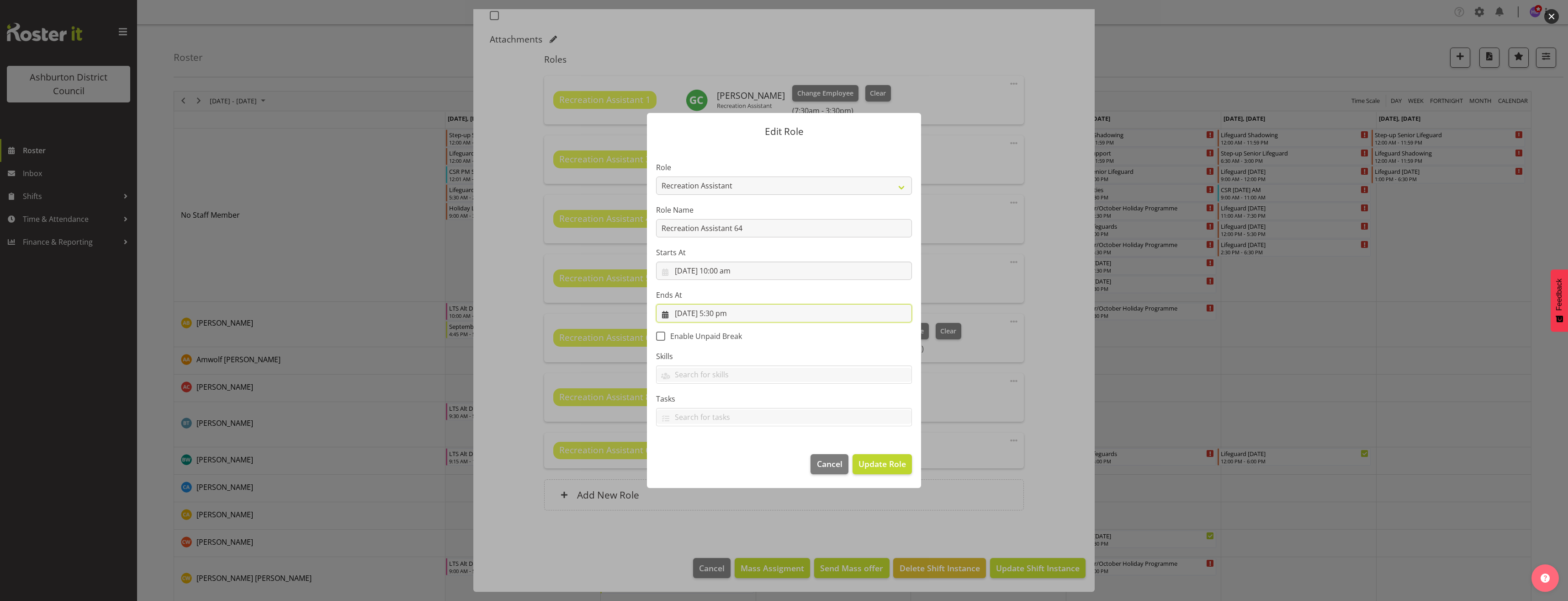
click at [719, 313] on input "[DATE] 5:30 pm" at bounding box center [784, 313] width 256 height 18
click at [729, 504] on select "00 01 02 03 04 05 06 07 08 09 10 11 12 13 14 15 16 17 18 19 20 21 22 23" at bounding box center [729, 507] width 21 height 18
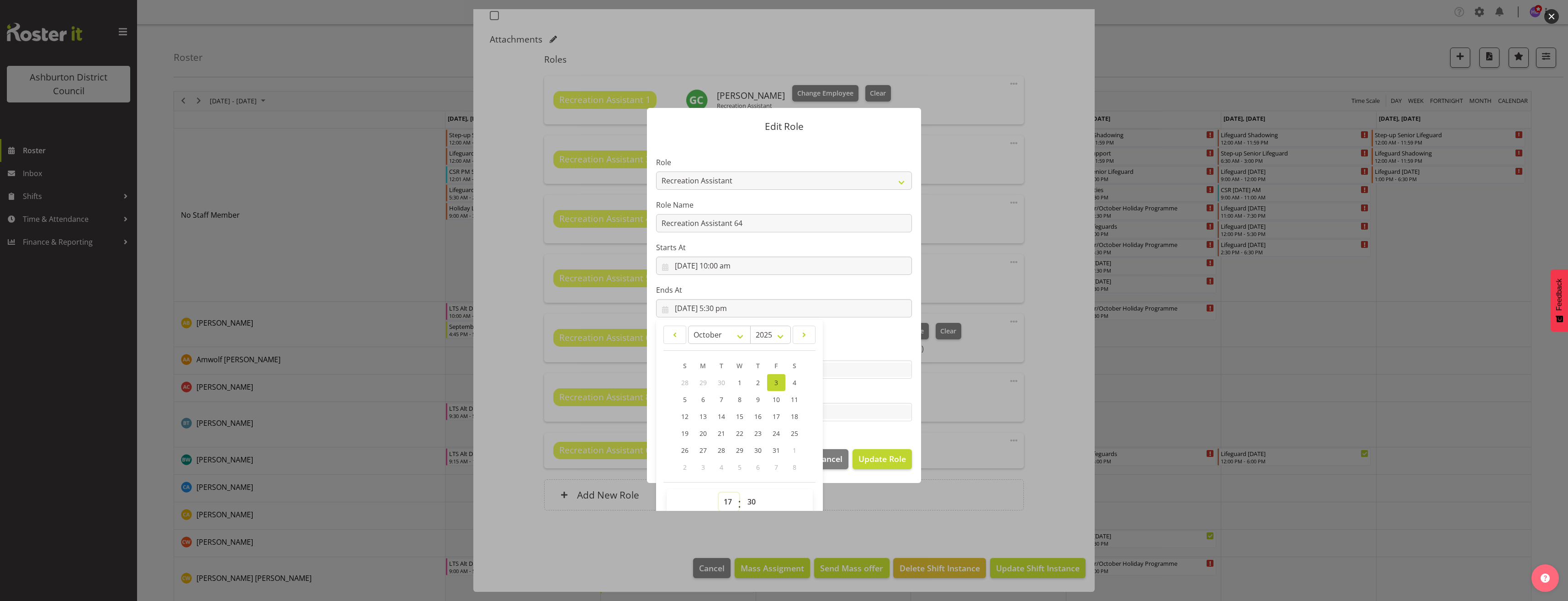
select select "14"
type input "[DATE] 2:30 pm"
click at [748, 503] on select "00 01 02 03 04 05 06 07 08 09 10 11 12 13 14 15 16 17 18 19 20 21 22 23 24 25 2…" at bounding box center [753, 501] width 21 height 18
select select "0"
click at [742, 493] on select "00 01 02 03 04 05 06 07 08 09 10 11 12 13 14 15 16 17 18 19 20 21 22 23 24 25 2…" at bounding box center [753, 501] width 21 height 18
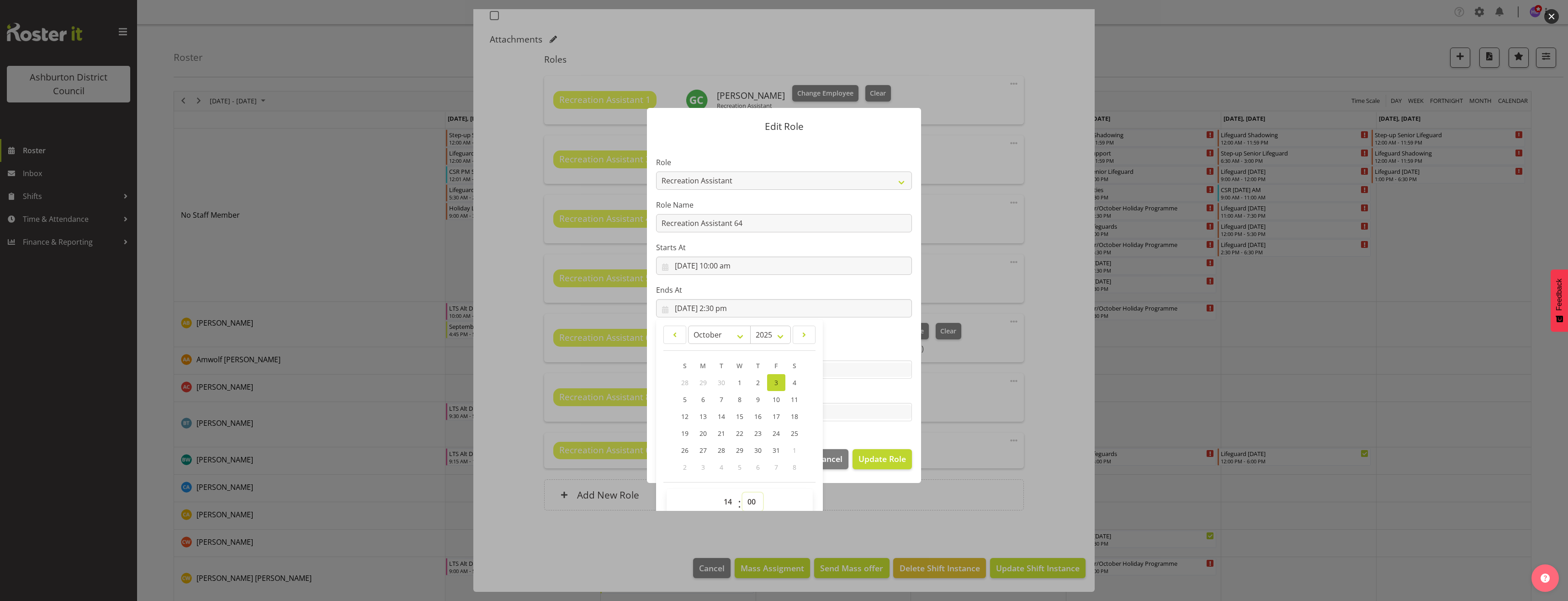
type input "[DATE] 2:00 pm"
click at [862, 447] on footer "Cancel Update Role" at bounding box center [784, 462] width 274 height 43
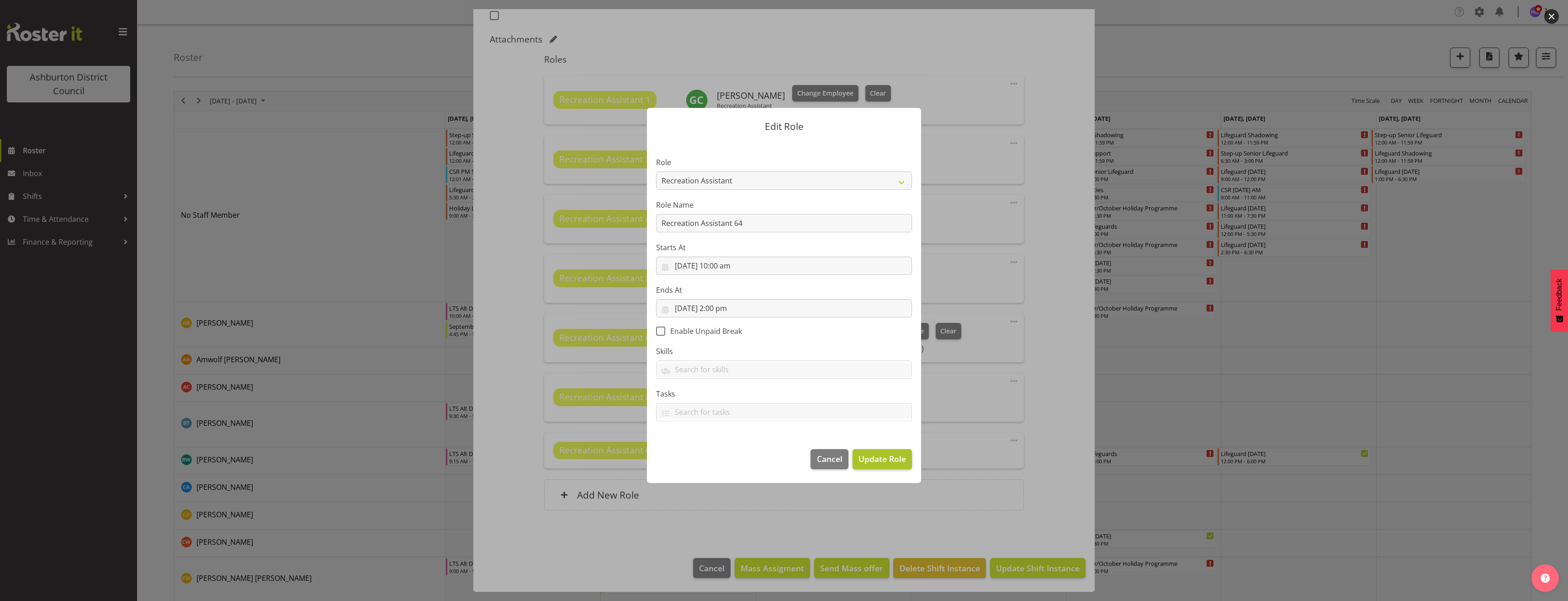
scroll to position [0, 0]
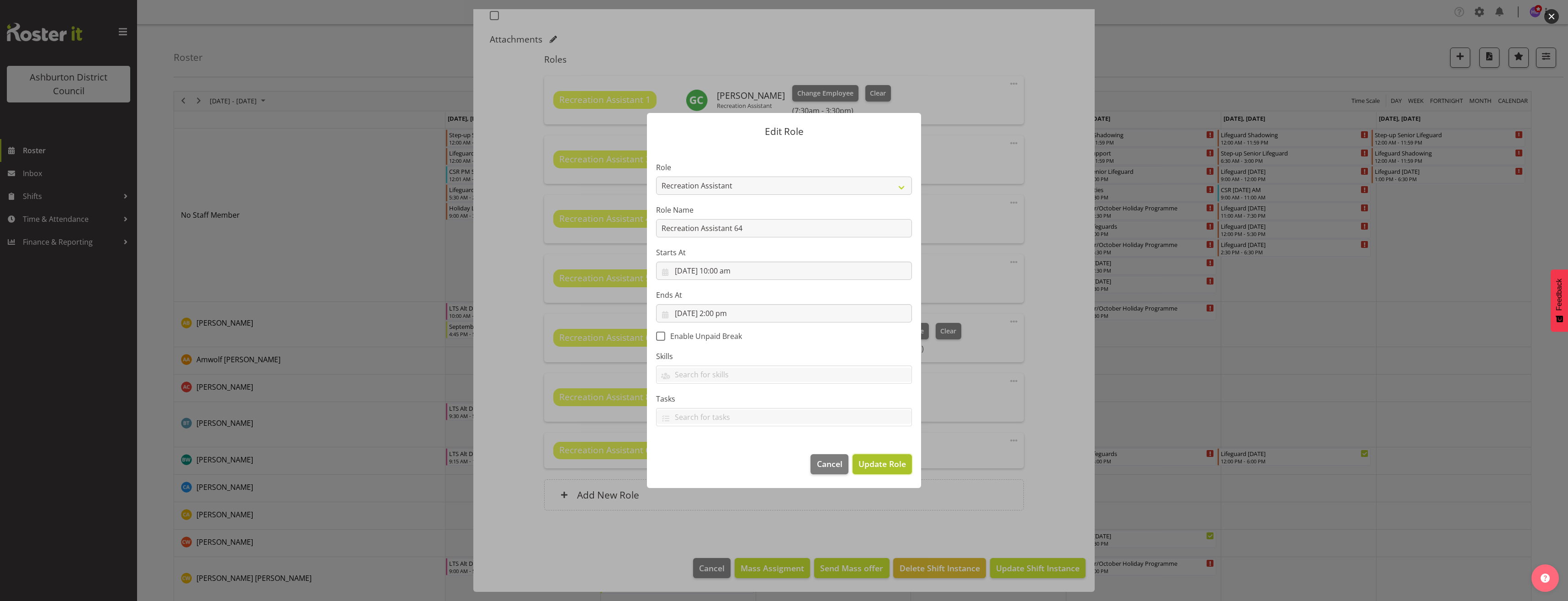
click at [867, 457] on button "Update Role" at bounding box center [882, 463] width 60 height 20
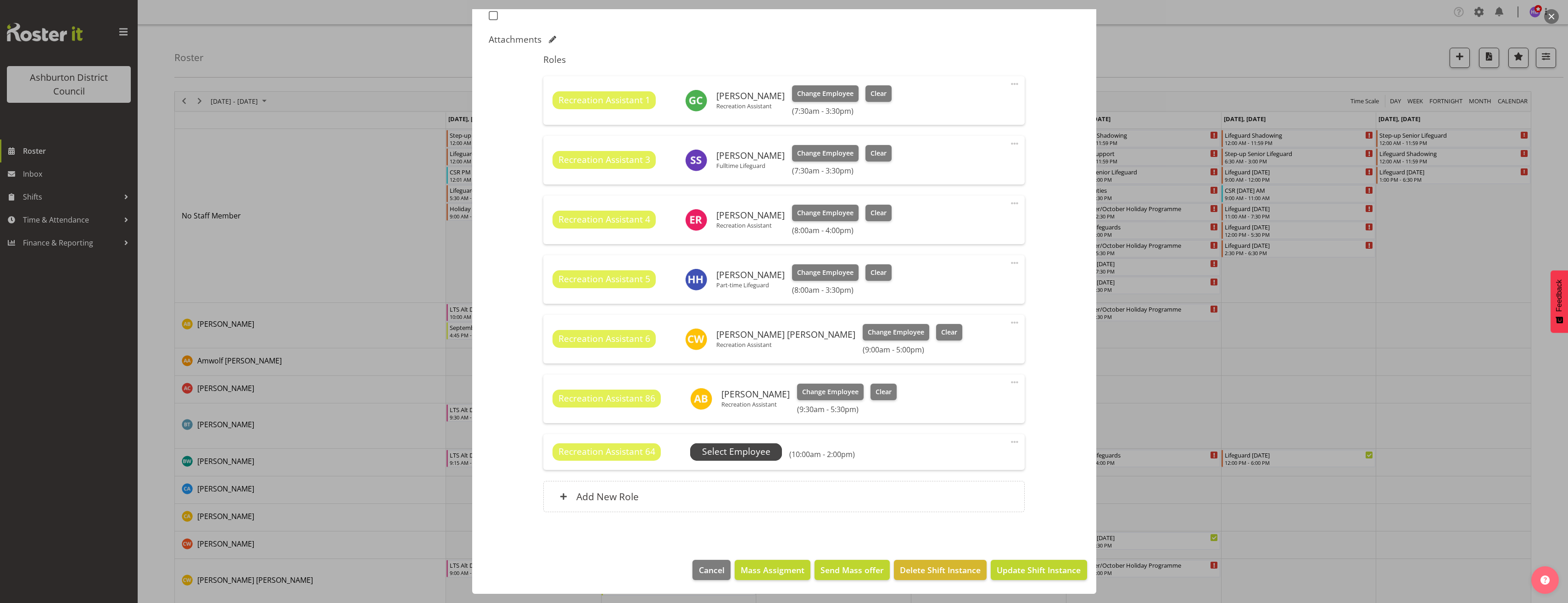
click at [762, 447] on span "Select Employee" at bounding box center [736, 451] width 69 height 13
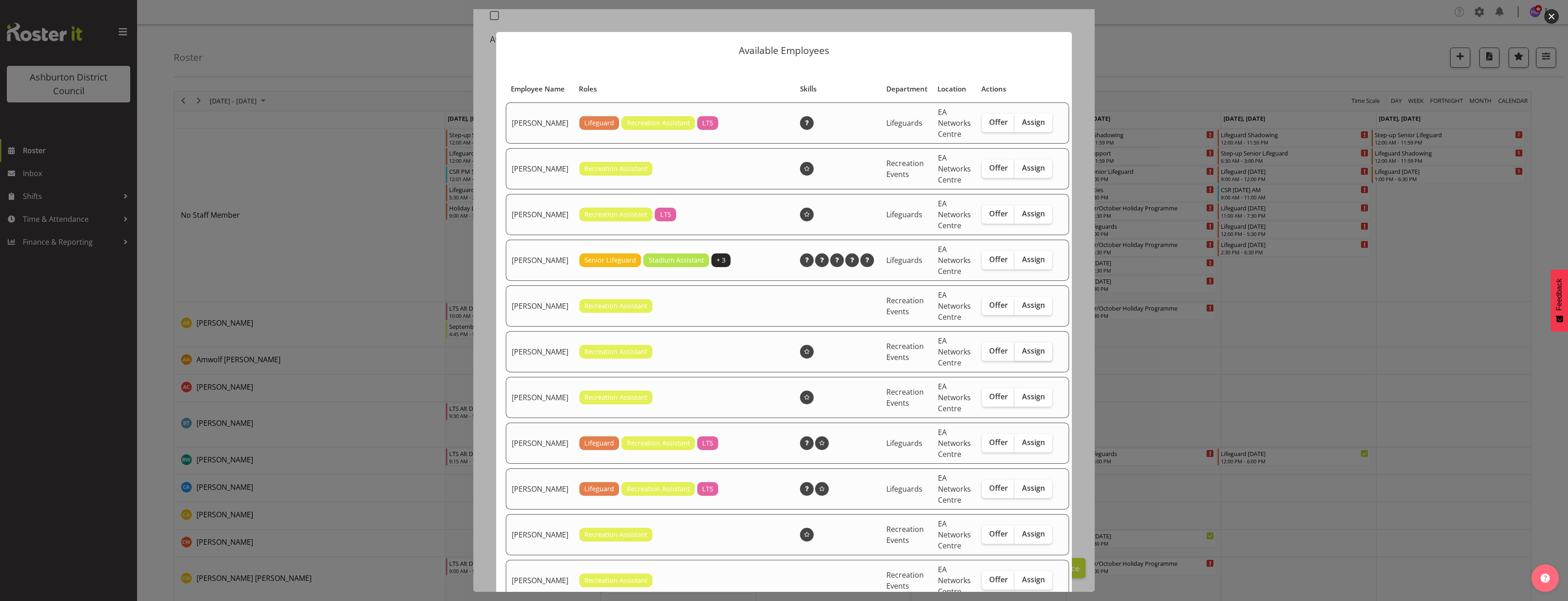
click at [1025, 355] on span "Assign" at bounding box center [1033, 351] width 22 height 10
click at [1021, 354] on input "Assign" at bounding box center [1018, 351] width 6 height 6
checkbox input "true"
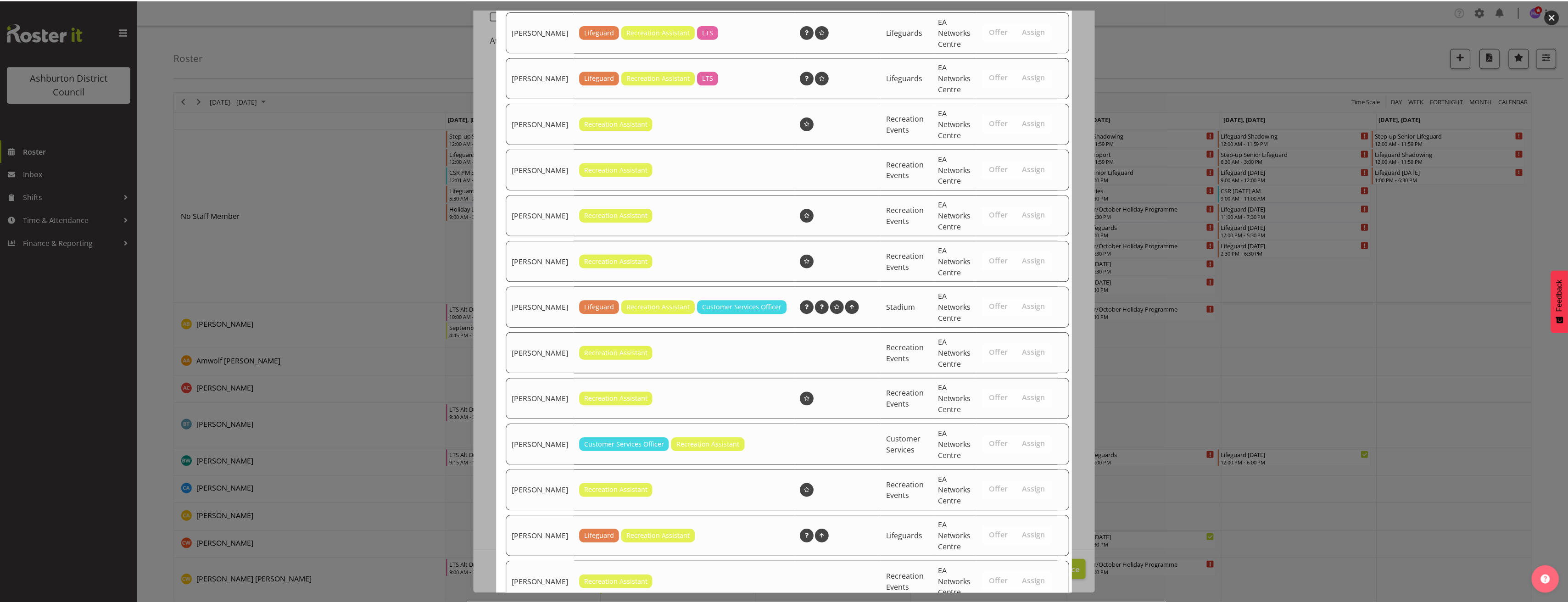
scroll to position [490, 0]
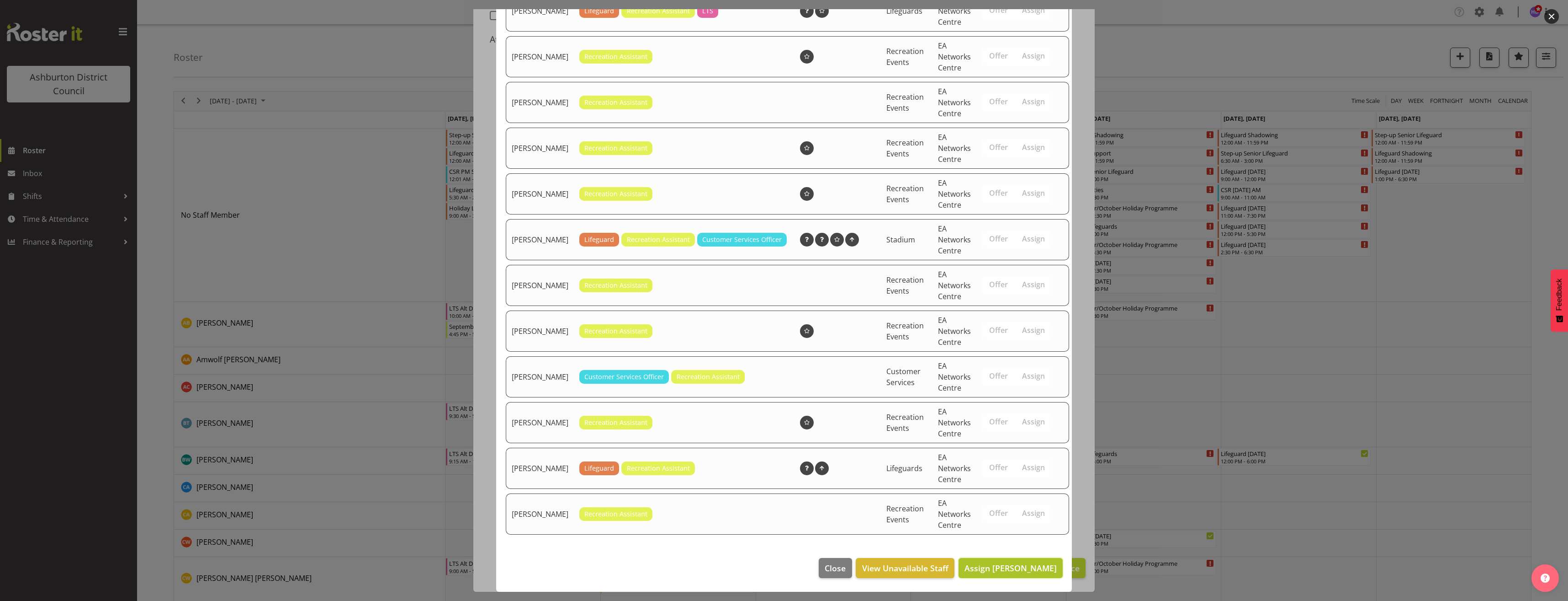
click at [1013, 565] on span "Assign [PERSON_NAME]" at bounding box center [1011, 568] width 93 height 11
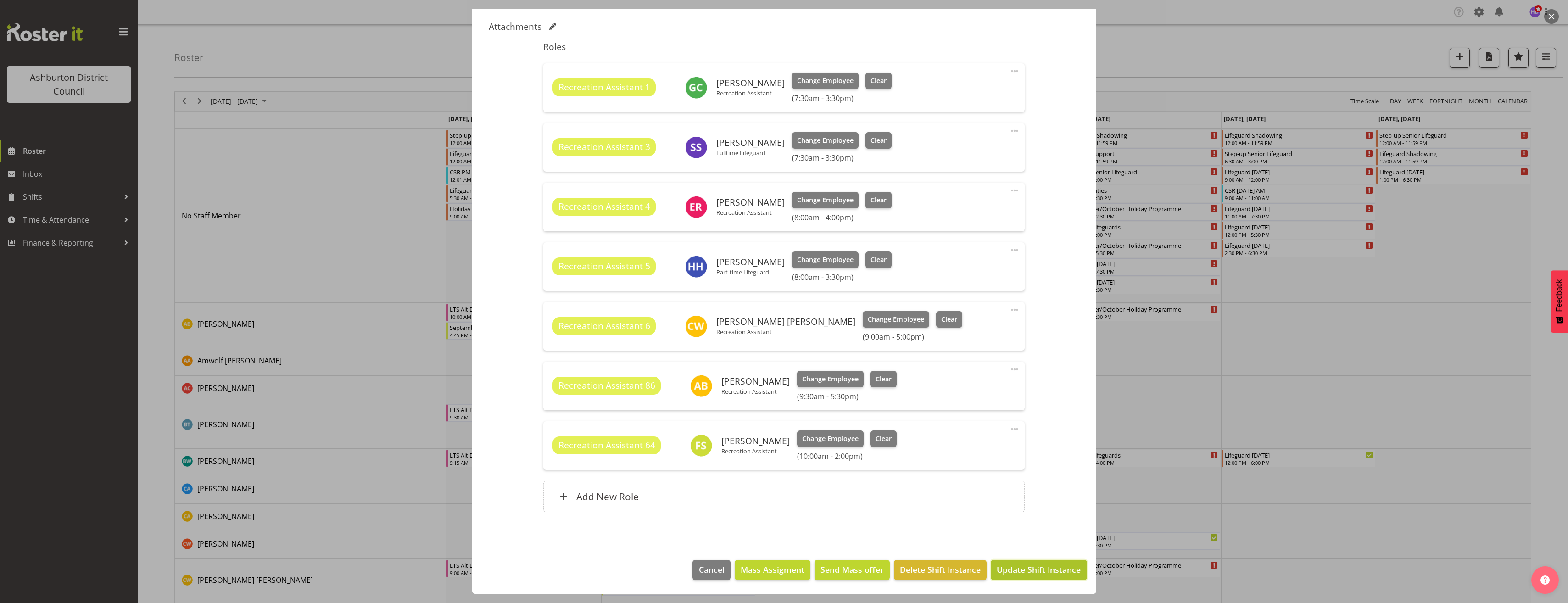
click at [1028, 571] on span "Update Shift Instance" at bounding box center [1039, 569] width 84 height 12
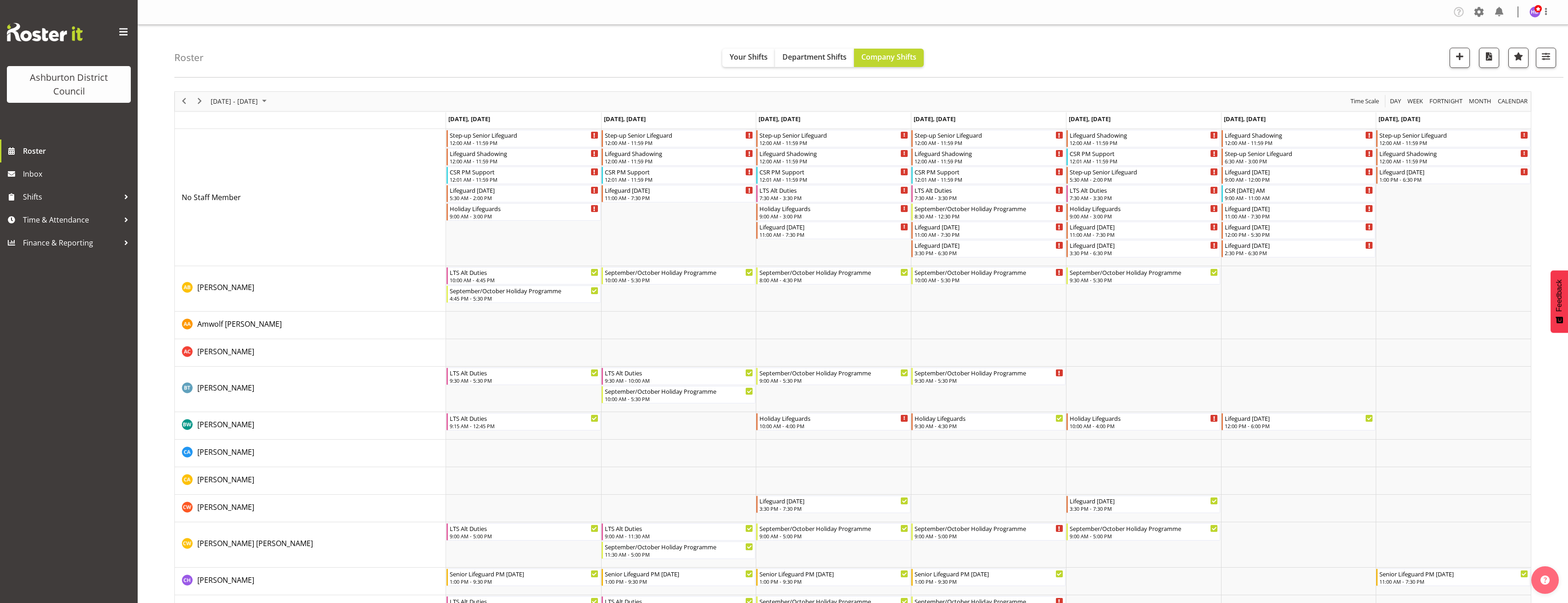
scroll to position [229, 0]
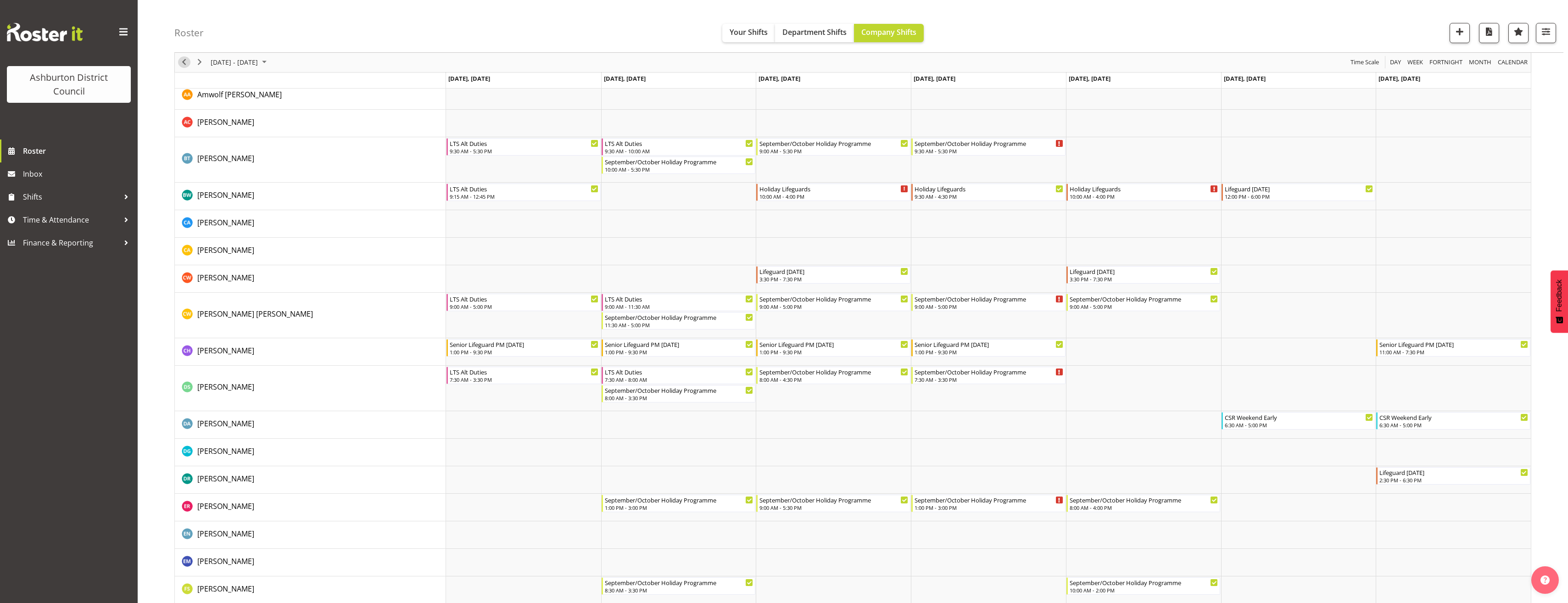
click at [183, 63] on span "Previous" at bounding box center [183, 62] width 11 height 11
